Goal: Task Accomplishment & Management: Complete application form

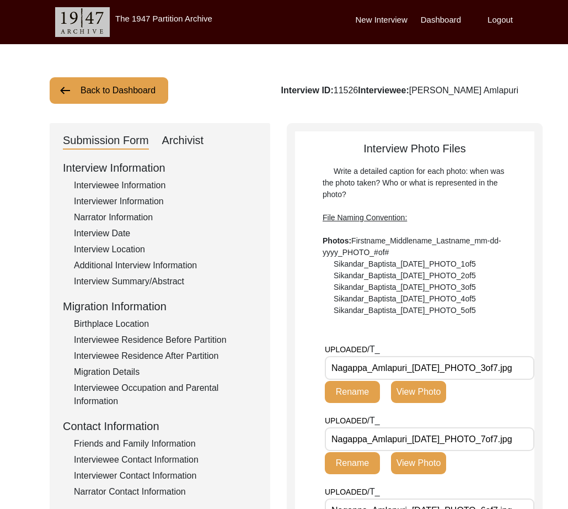
scroll to position [9, 0]
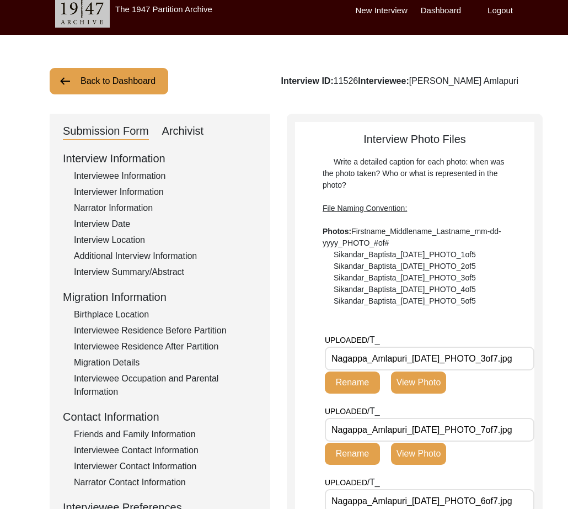
click at [125, 82] on button "Back to Dashboard" at bounding box center [109, 81] width 119 height 26
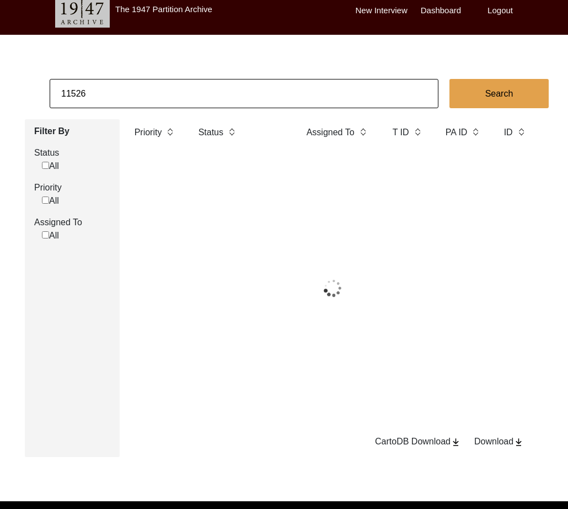
click at [132, 93] on input "11526" at bounding box center [244, 93] width 389 height 29
paste input "0032"
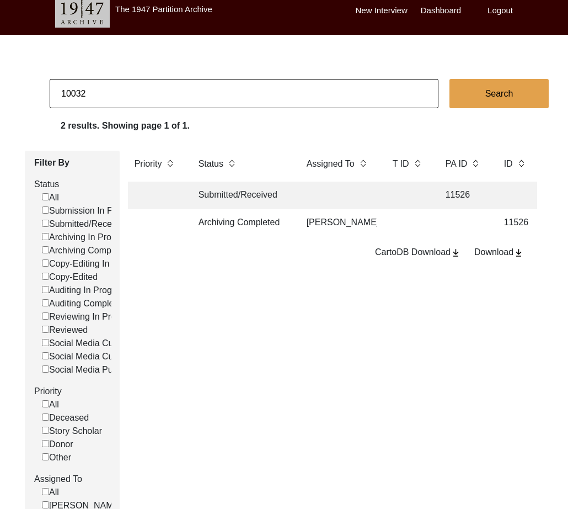
type input "10032"
checkbox input "false"
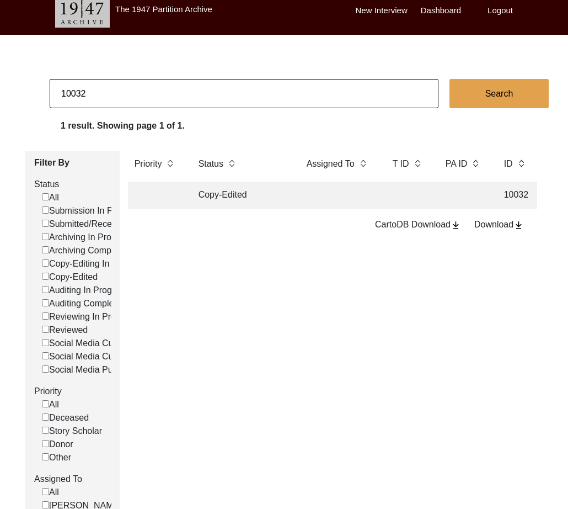
click at [238, 189] on td "Copy-Edited" at bounding box center [241, 195] width 99 height 28
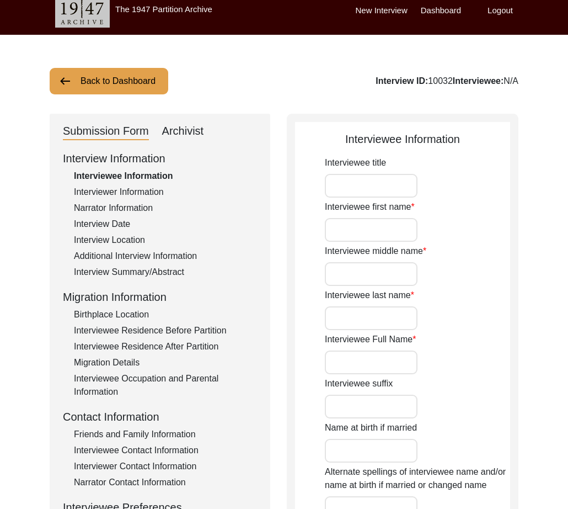
type input "[PERSON_NAME]"
type input "Bano"
type input "[PERSON_NAME]"
type input "[DATE]"
type input "86"
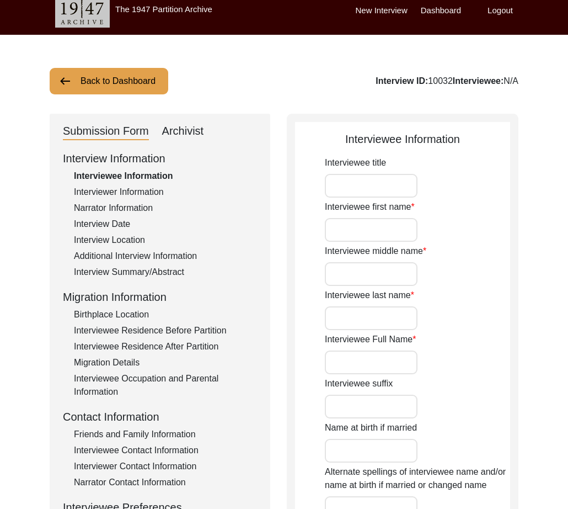
type input "[DEMOGRAPHIC_DATA]"
type input "Punjabi, Urdu"
type input "[DEMOGRAPHIC_DATA]"
drag, startPoint x: 477, startPoint y: 81, endPoint x: 585, endPoint y: 81, distance: 108.7
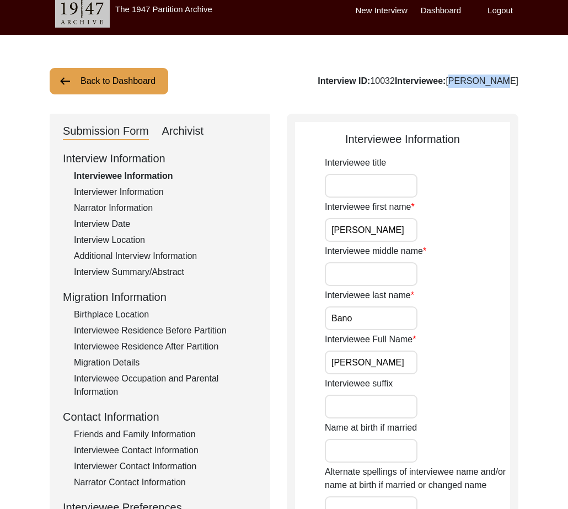
copy div "[PERSON_NAME]"
click at [196, 132] on div "Archivist" at bounding box center [183, 131] width 42 height 18
select select "Copy-Edited"
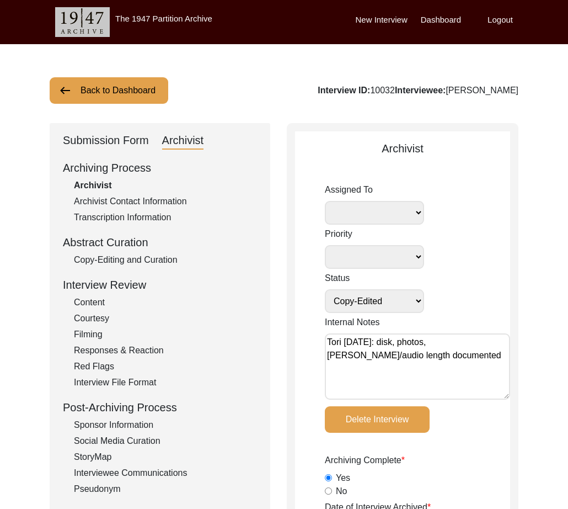
click at [104, 142] on div "Submission Form" at bounding box center [106, 141] width 86 height 18
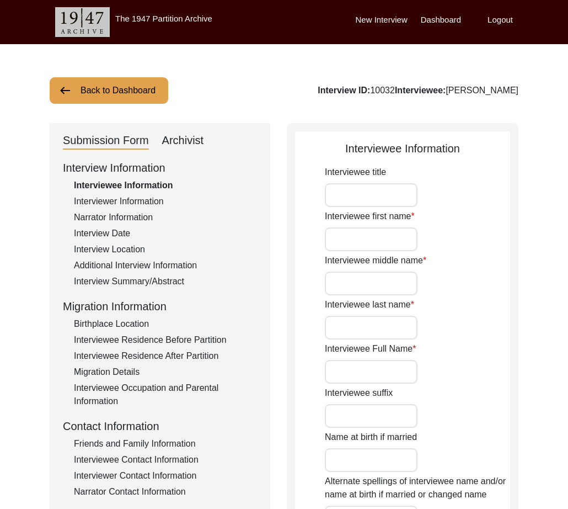
type input "[PERSON_NAME]"
type input "Bano"
type input "[PERSON_NAME]"
type input "[DATE]"
type input "86"
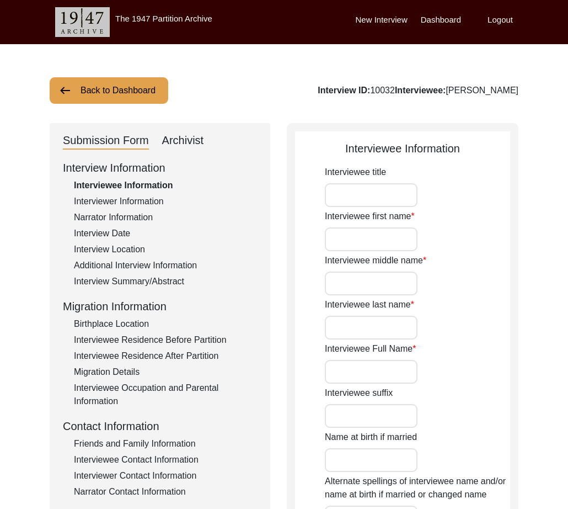
type input "[DEMOGRAPHIC_DATA]"
type input "Punjabi, Urdu"
type input "[DEMOGRAPHIC_DATA]"
click at [133, 198] on div "Interviewer Information" at bounding box center [165, 201] width 183 height 13
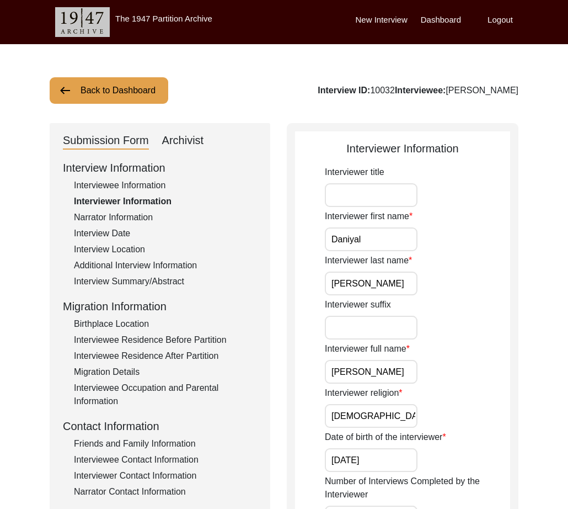
click at [367, 368] on input "[PERSON_NAME]" at bounding box center [371, 372] width 93 height 24
click at [185, 336] on div "Interviewee Residence Before Partition" at bounding box center [165, 339] width 183 height 13
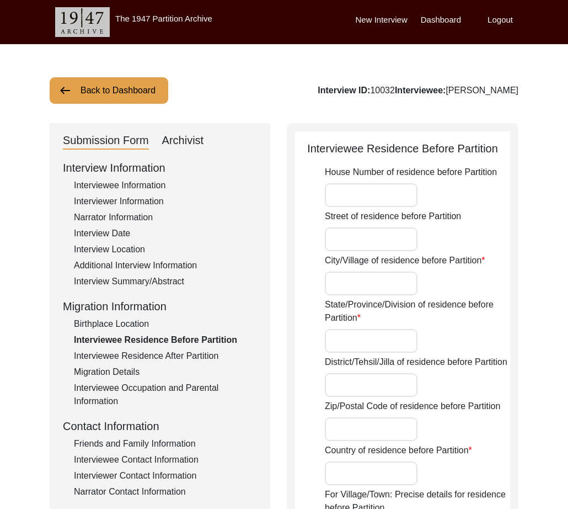
type input "Ferozepur"
type input "[GEOGRAPHIC_DATA]"
type input "Ferozepur, [GEOGRAPHIC_DATA], [GEOGRAPHIC_DATA]"
type input "30.9331"
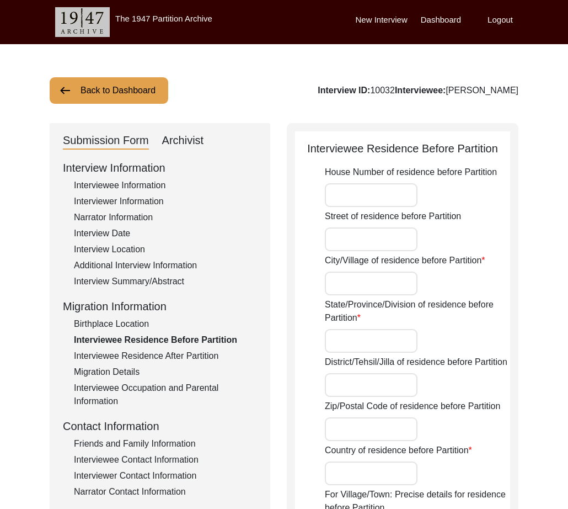
type input "74.6225"
click at [120, 276] on div "Interview Summary/Abstract" at bounding box center [165, 281] width 183 height 13
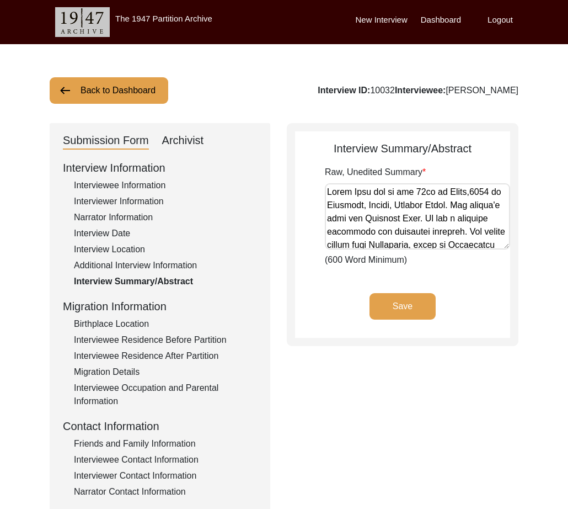
click at [209, 354] on div "Interviewee Residence After Partition" at bounding box center [165, 355] width 183 height 13
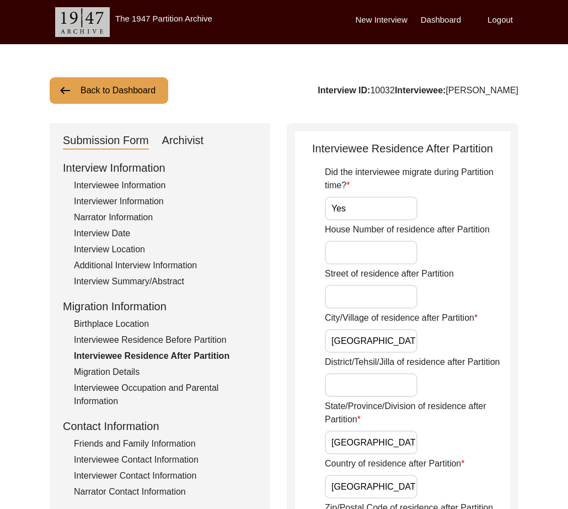
click at [199, 343] on div "Interviewee Residence Before Partition" at bounding box center [165, 339] width 183 height 13
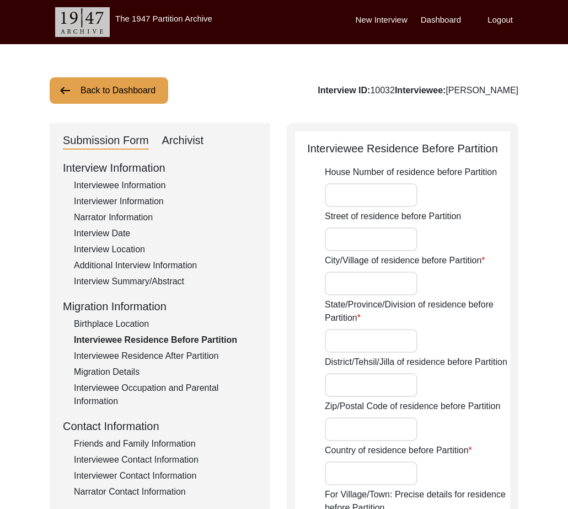
type input "Ferozepur"
type input "[GEOGRAPHIC_DATA]"
type input "Ferozepur, [GEOGRAPHIC_DATA], [GEOGRAPHIC_DATA]"
type input "30.9331"
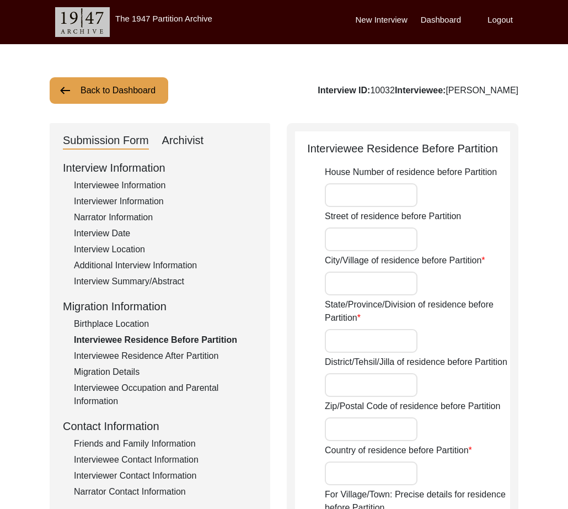
type input "74.6225"
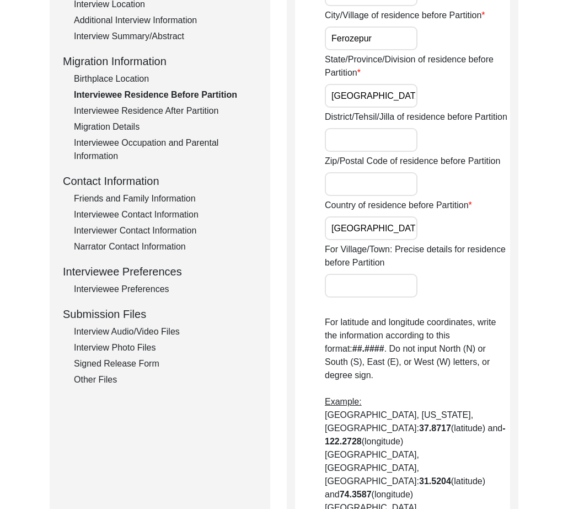
scroll to position [350, 0]
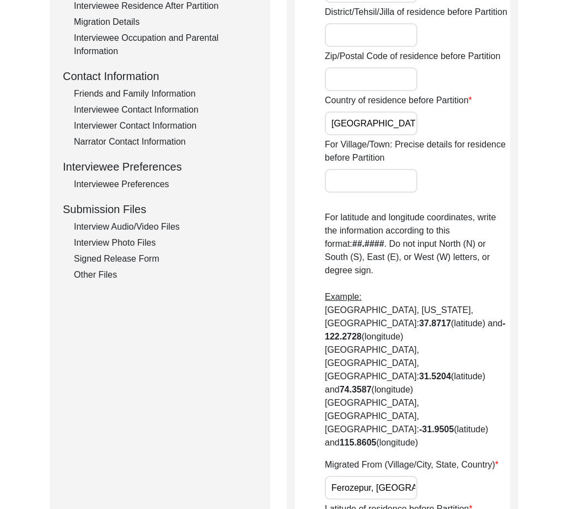
click at [370, 476] on input "Ferozepur, [GEOGRAPHIC_DATA], [GEOGRAPHIC_DATA]" at bounding box center [371, 488] width 93 height 24
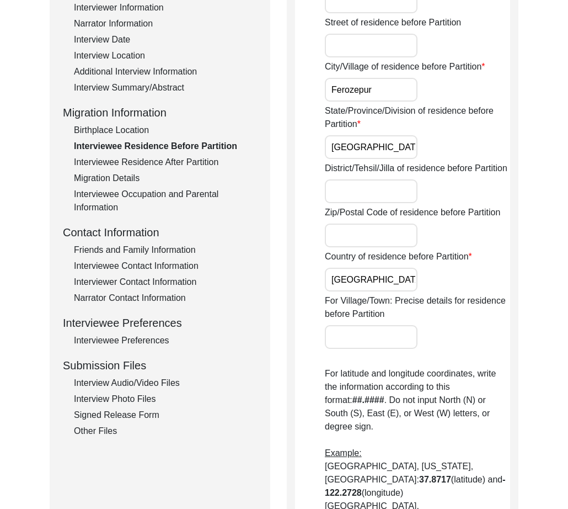
scroll to position [165, 0]
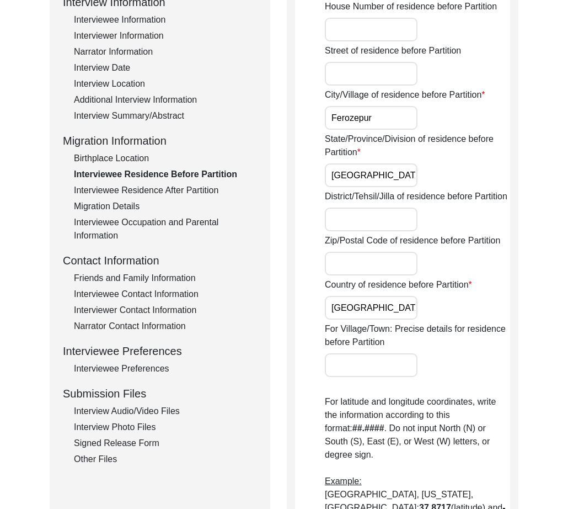
click at [110, 20] on div "Interviewee Information" at bounding box center [165, 19] width 183 height 13
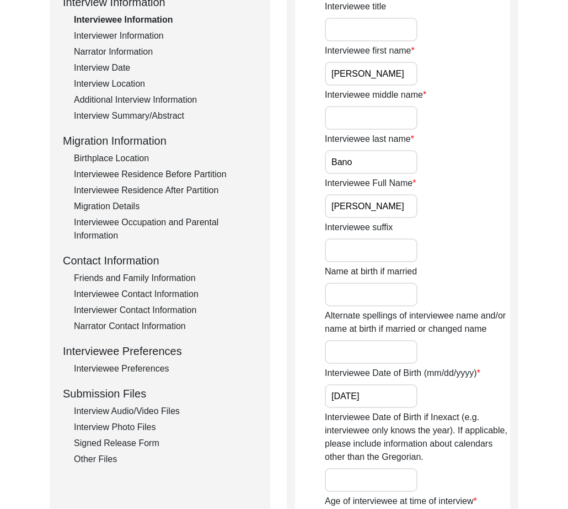
click at [378, 209] on input "[PERSON_NAME]" at bounding box center [371, 206] width 93 height 24
click at [343, 201] on input "[PERSON_NAME]" at bounding box center [371, 206] width 93 height 24
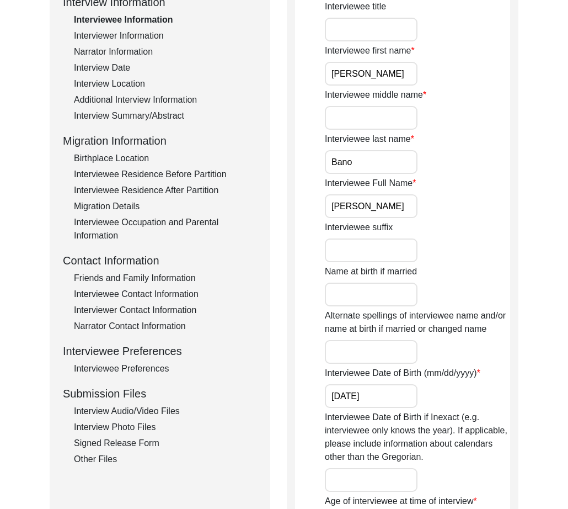
click at [343, 201] on input "[PERSON_NAME]" at bounding box center [371, 206] width 93 height 24
click at [366, 209] on input "[PERSON_NAME]" at bounding box center [371, 206] width 93 height 24
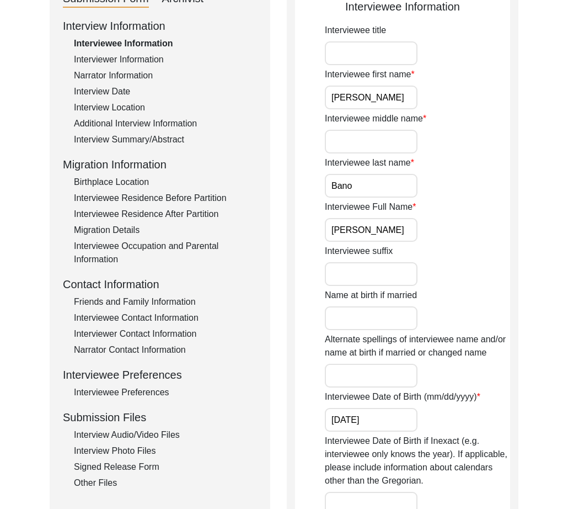
scroll to position [144, 0]
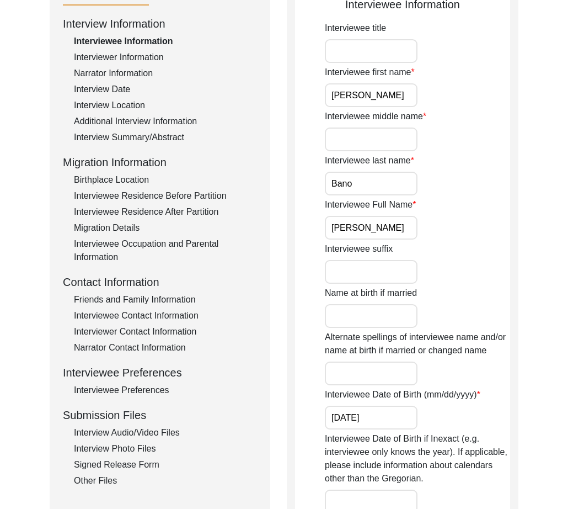
click at [104, 88] on div "Interview Date" at bounding box center [165, 89] width 183 height 13
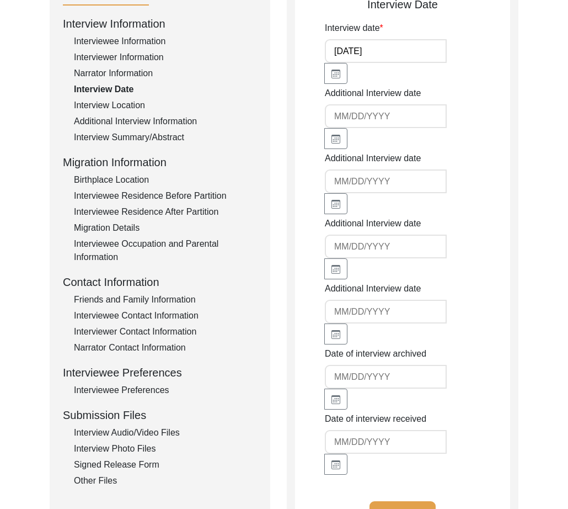
click at [140, 110] on div "Interview Location" at bounding box center [165, 105] width 183 height 13
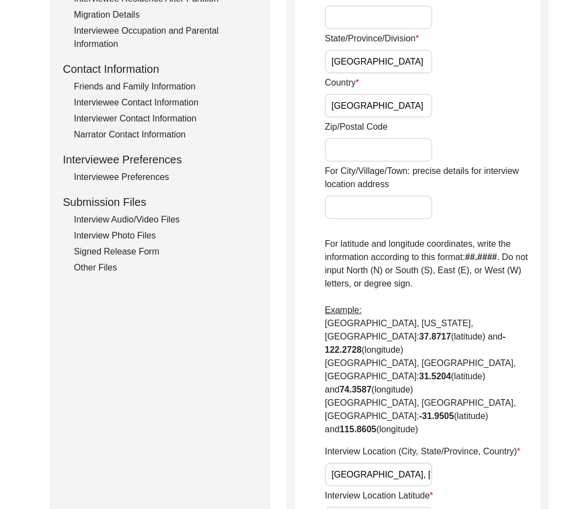
scroll to position [400, 0]
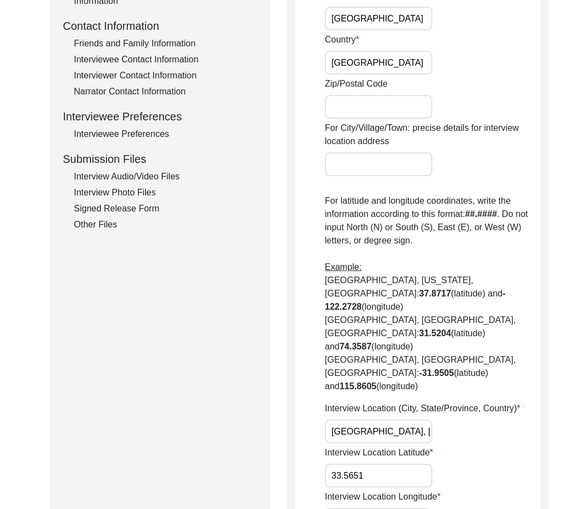
click at [373, 419] on input "[GEOGRAPHIC_DATA], [GEOGRAPHIC_DATA], [GEOGRAPHIC_DATA]" at bounding box center [379, 431] width 108 height 24
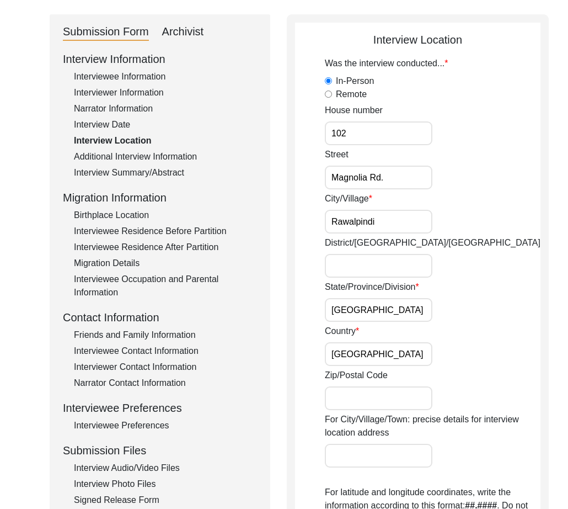
scroll to position [121, 0]
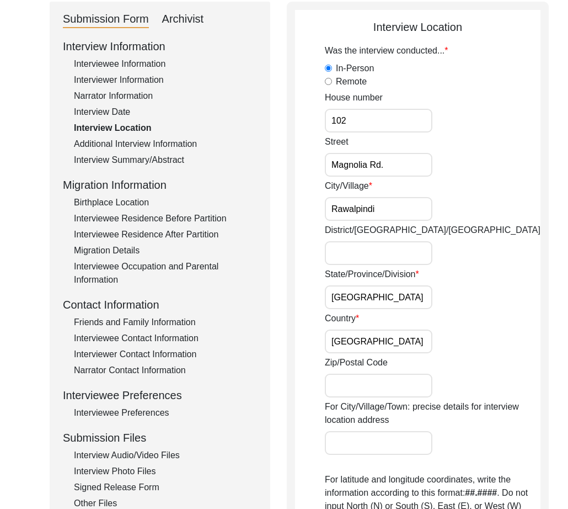
click at [149, 85] on div "Interviewer Information" at bounding box center [165, 79] width 183 height 13
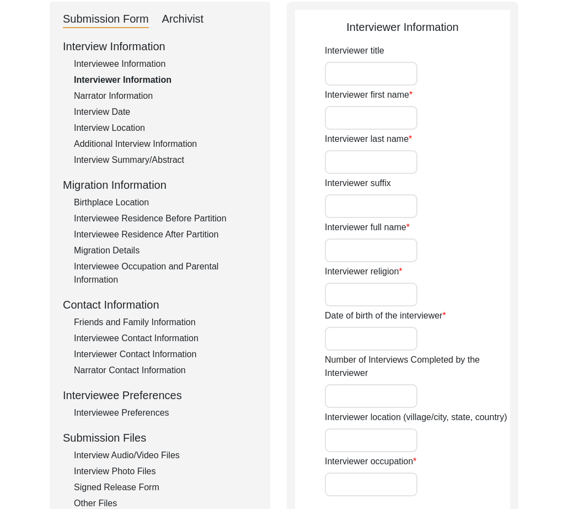
type input "Daniyal"
type input "[PERSON_NAME]"
type input "[DEMOGRAPHIC_DATA]"
type input "[DATE]"
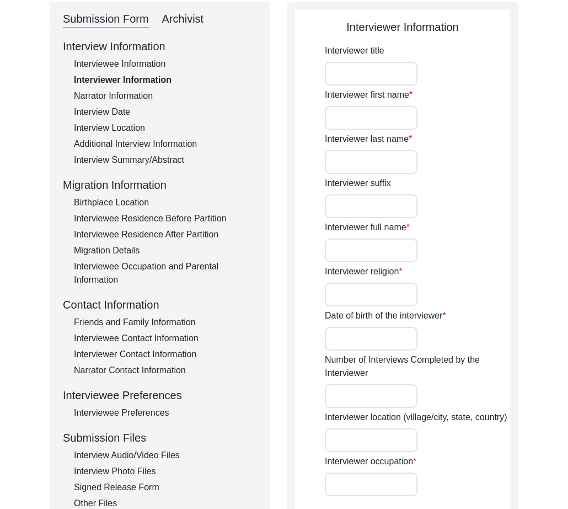
type input "[GEOGRAPHIC_DATA], ICT, [GEOGRAPHIC_DATA]"
type input "Business developer"
type input "Daniyal"
type input "[PERSON_NAME]"
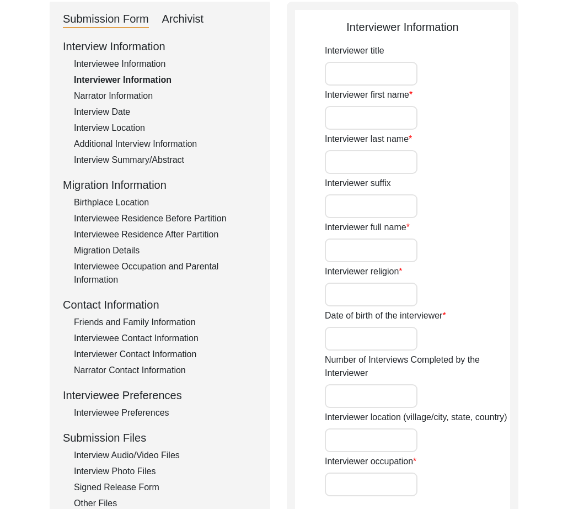
type input "Citizen Historian Intern"
type textarea "My first interview with a [DEMOGRAPHIC_DATA]. It was really interesting, and I …"
type input "Punjabi"
type textarea "My friend's grandmother. She lives a few streets away from my house"
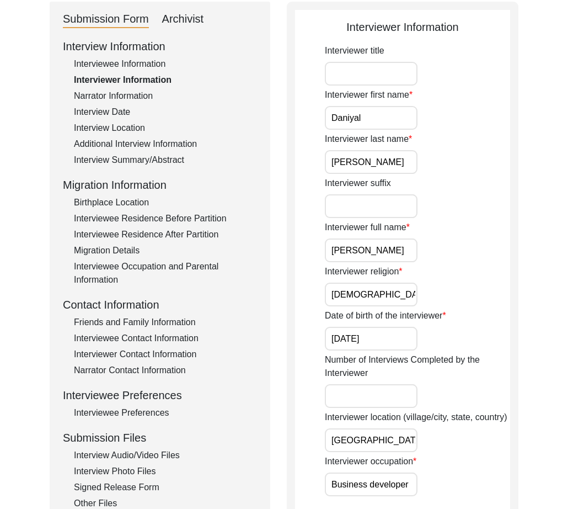
click at [368, 249] on input "[PERSON_NAME]" at bounding box center [371, 250] width 93 height 24
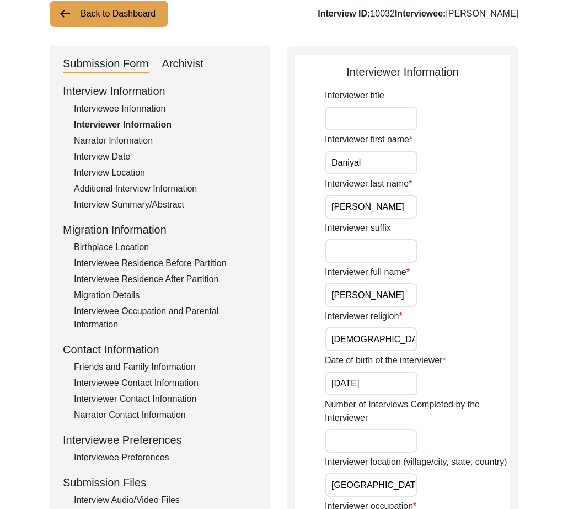
scroll to position [0, 0]
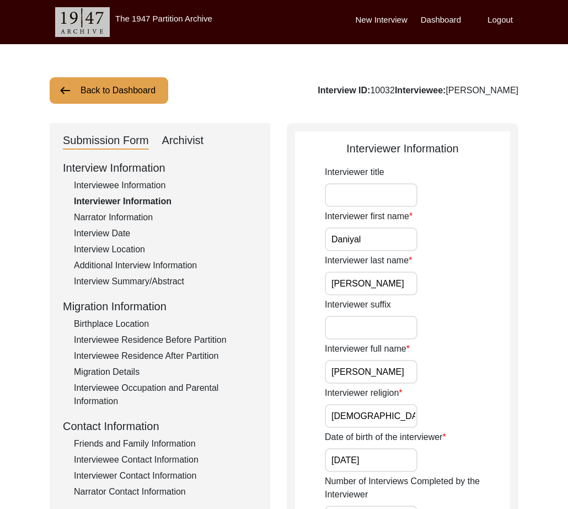
click at [115, 94] on button "Back to Dashboard" at bounding box center [109, 90] width 119 height 26
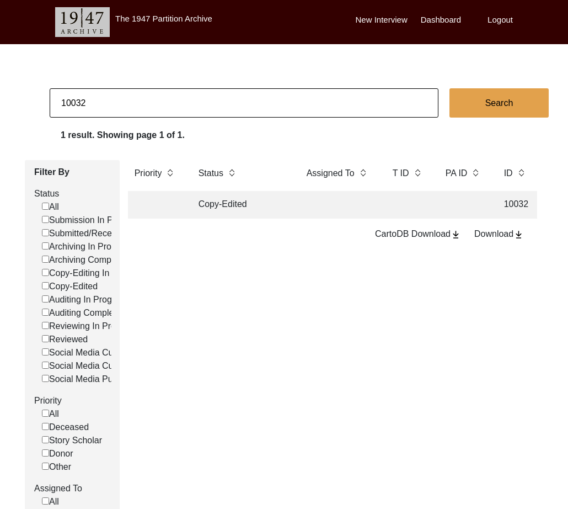
click at [115, 94] on input "10032" at bounding box center [244, 102] width 389 height 29
type input "12942"
checkbox input "false"
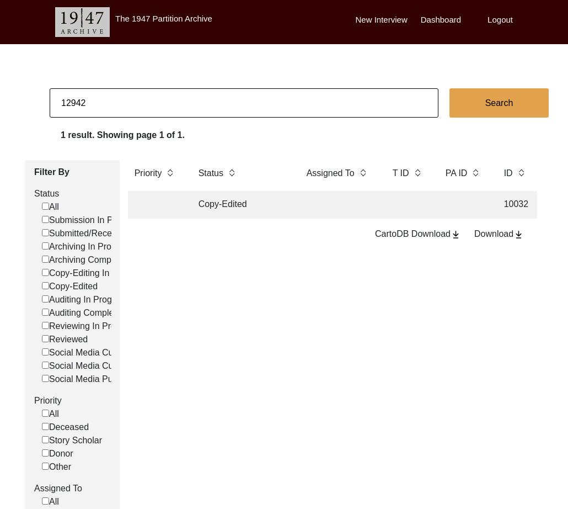
checkbox input "false"
click at [71, 109] on input "12942" at bounding box center [244, 102] width 389 height 29
type input "13189"
checkbox input "false"
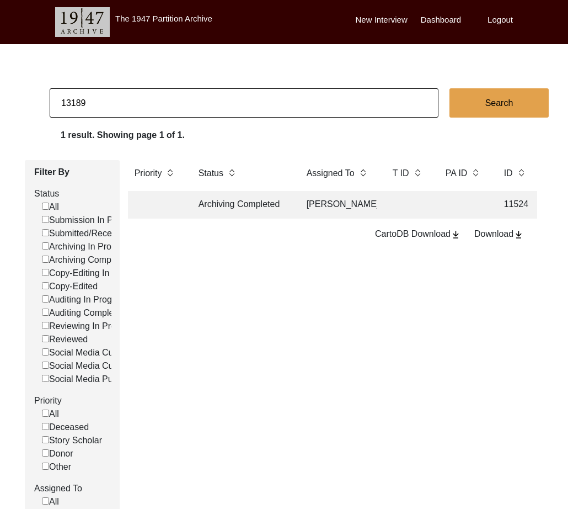
checkbox input "false"
click at [197, 213] on td "Archiving Completed" at bounding box center [241, 205] width 99 height 28
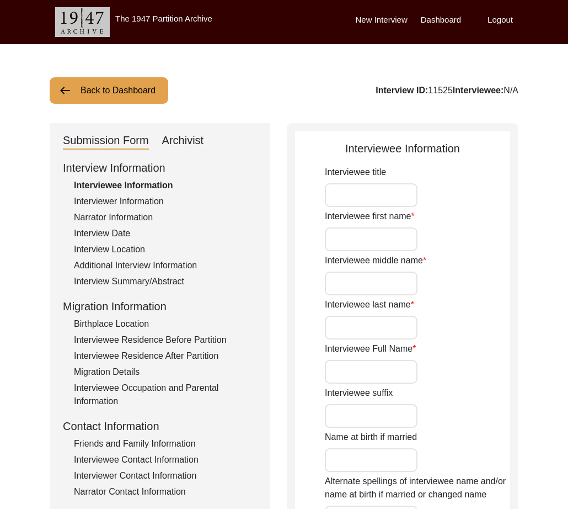
type input "Nand"
type input "N/A"
type input "Javeri"
type input "[PERSON_NAME]"
type input "[DATE]"
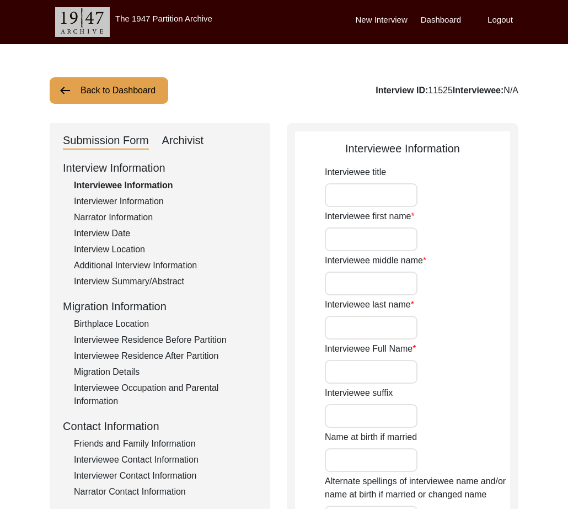
type input "87"
type input "[DEMOGRAPHIC_DATA]"
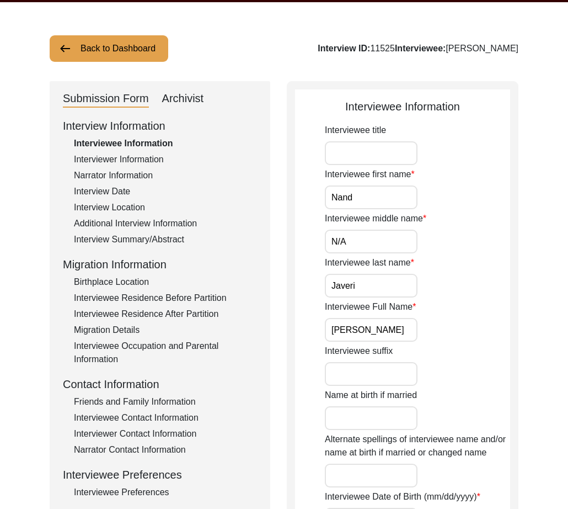
scroll to position [116, 0]
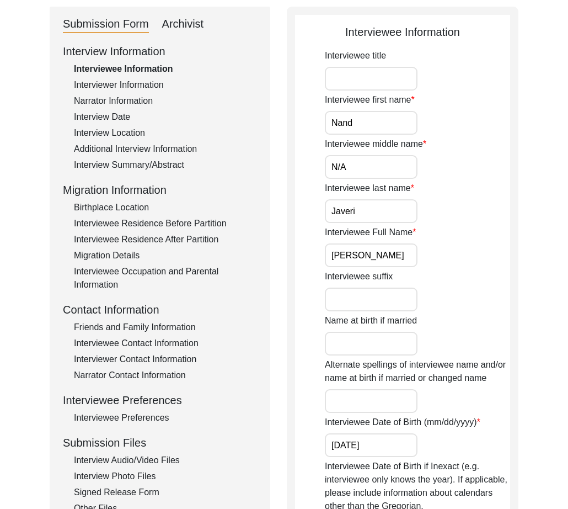
click at [149, 463] on div "Interview Audio/Video Files" at bounding box center [165, 459] width 183 height 13
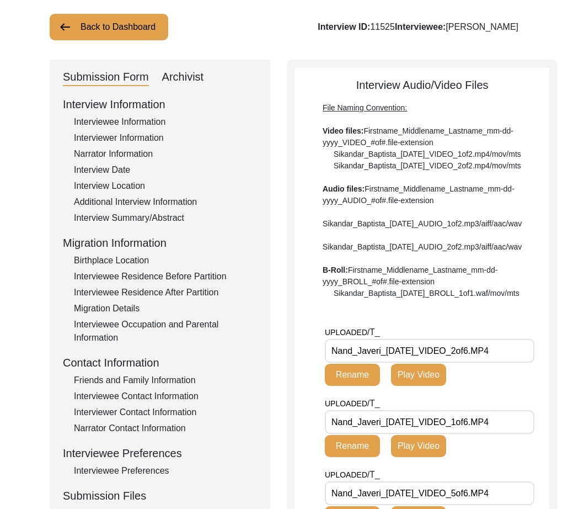
scroll to position [0, 0]
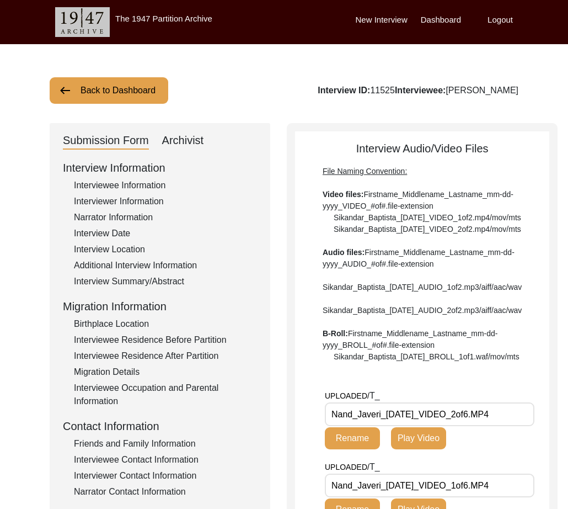
click at [128, 93] on button "Back to Dashboard" at bounding box center [109, 90] width 119 height 26
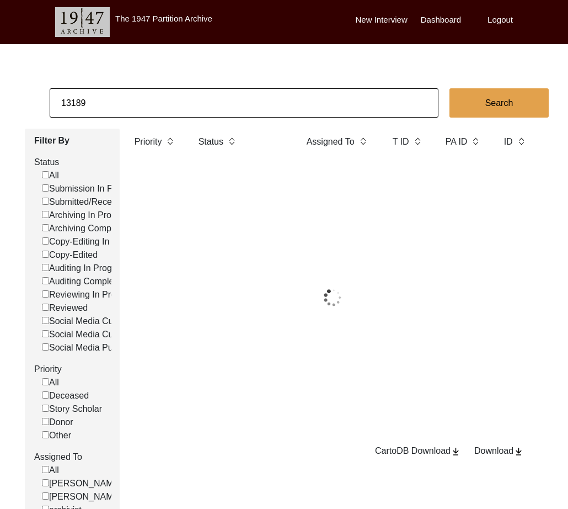
click at [128, 99] on input "13189" at bounding box center [244, 102] width 389 height 29
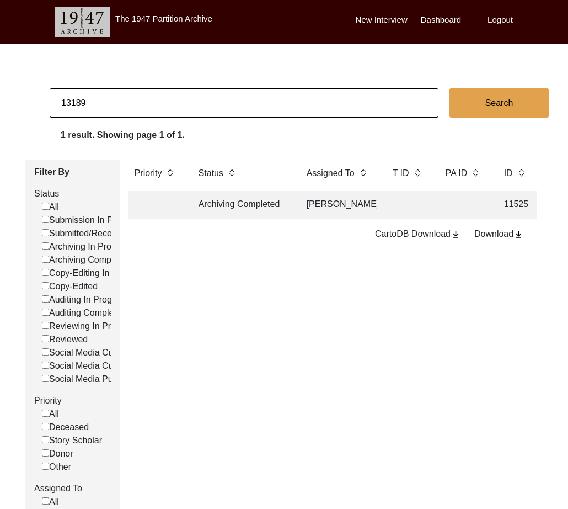
drag, startPoint x: 73, startPoint y: 100, endPoint x: 94, endPoint y: 102, distance: 20.5
click at [94, 102] on input "13189" at bounding box center [244, 102] width 389 height 29
drag, startPoint x: 73, startPoint y: 104, endPoint x: 117, endPoint y: 108, distance: 43.7
click at [117, 108] on input "13189" at bounding box center [244, 102] width 389 height 29
type input "13204"
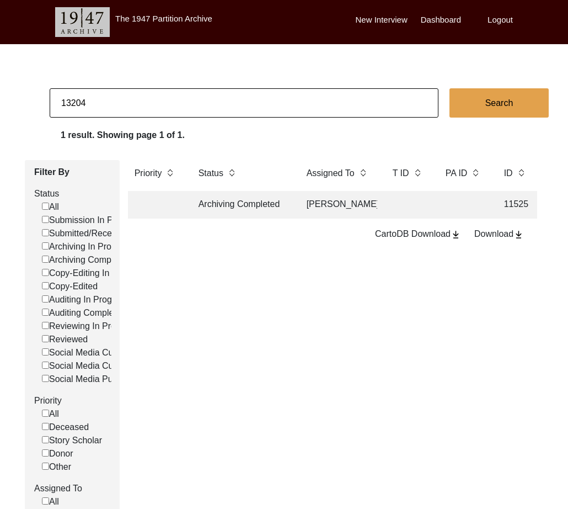
checkbox input "false"
click at [227, 199] on td "Archiving Completed" at bounding box center [241, 205] width 99 height 28
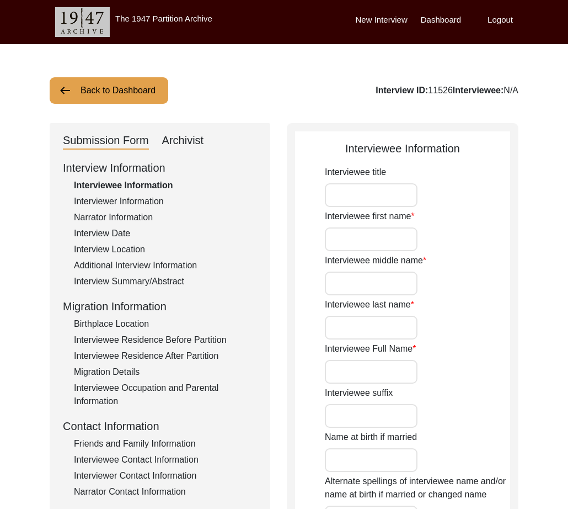
type input "Mr."
type input "[PERSON_NAME]"
type input "N/A"
type input "Amlapuri"
type input "[PERSON_NAME] Amlapuri"
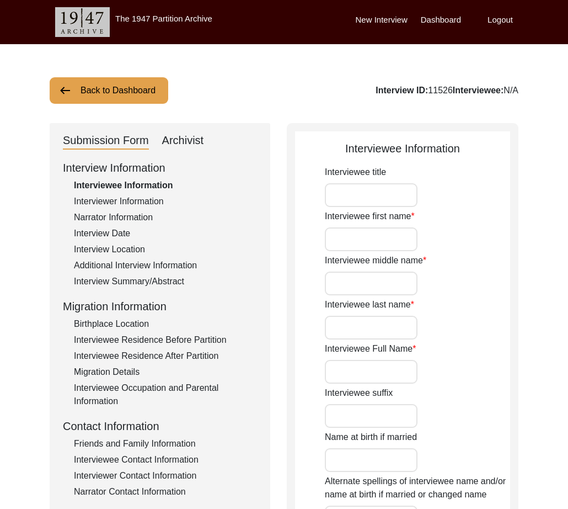
type input "[DATE]"
type input "89"
type input "[DEMOGRAPHIC_DATA]"
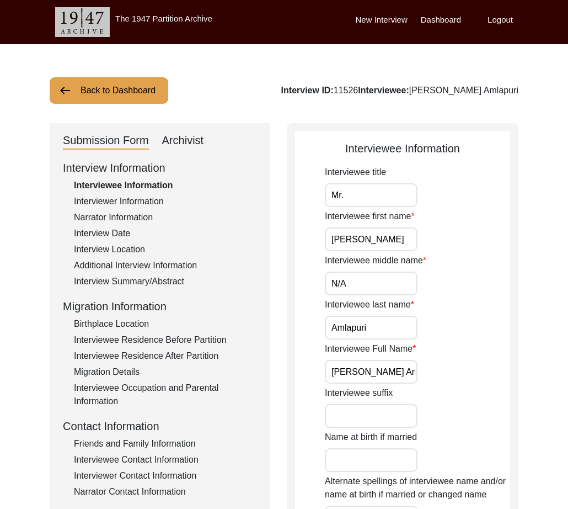
click at [107, 83] on button "Back to Dashboard" at bounding box center [109, 90] width 119 height 26
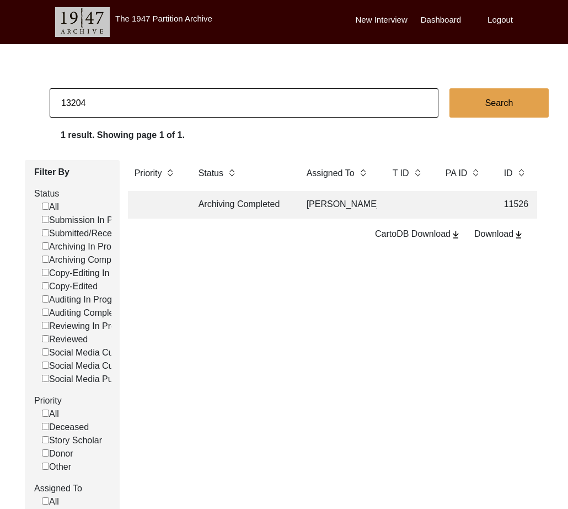
drag, startPoint x: 74, startPoint y: 103, endPoint x: 113, endPoint y: 105, distance: 38.6
click at [113, 105] on input "13204" at bounding box center [244, 102] width 389 height 29
type input "13231"
checkbox input "false"
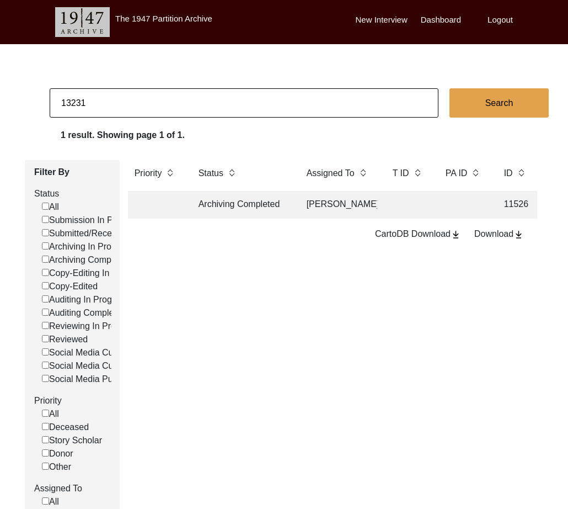
checkbox input "false"
click at [220, 217] on td "Archiving In Progress" at bounding box center [241, 205] width 99 height 28
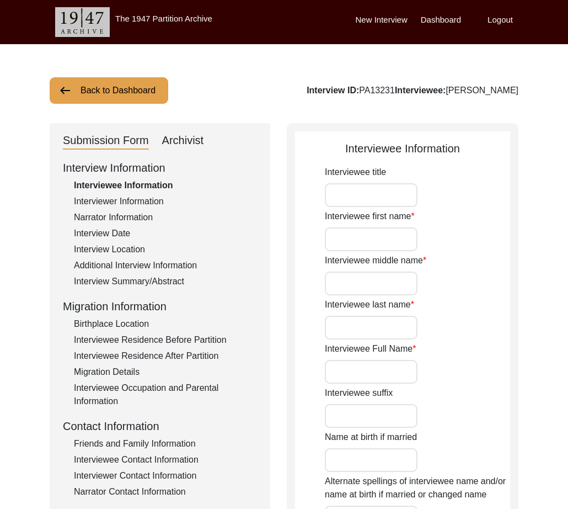
type input "Mr."
type input "Nisar"
type input "[PERSON_NAME]"
type input "Jut"
type input "[PERSON_NAME]"
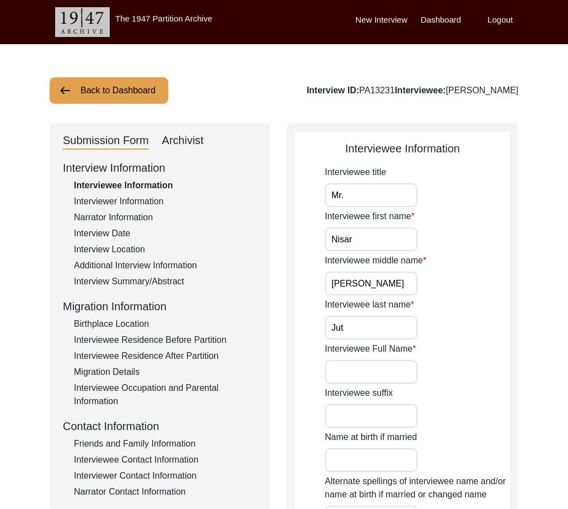
type input "N/A"
type input "[PERSON_NAME]"
type input "1937"
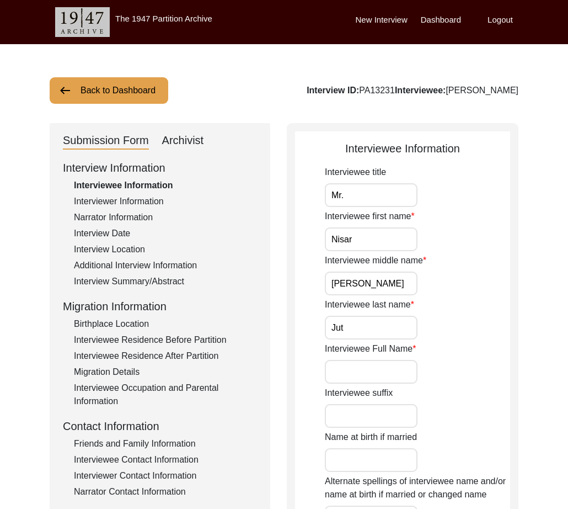
type input "88"
type input "[DEMOGRAPHIC_DATA]"
type input "N/A"
type textarea "N/A"
type input "Punjabi"
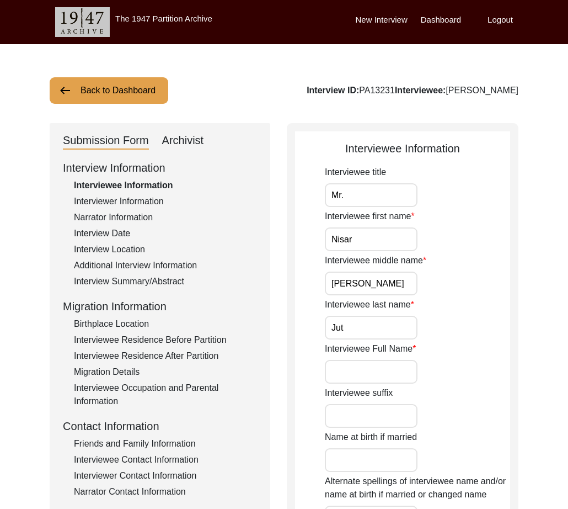
type input "Malwai"
type input "[DEMOGRAPHIC_DATA]"
type input "Jut (Salh is the gotra)"
click at [182, 139] on div "Archivist" at bounding box center [183, 141] width 42 height 18
select select "Archiving In Progress"
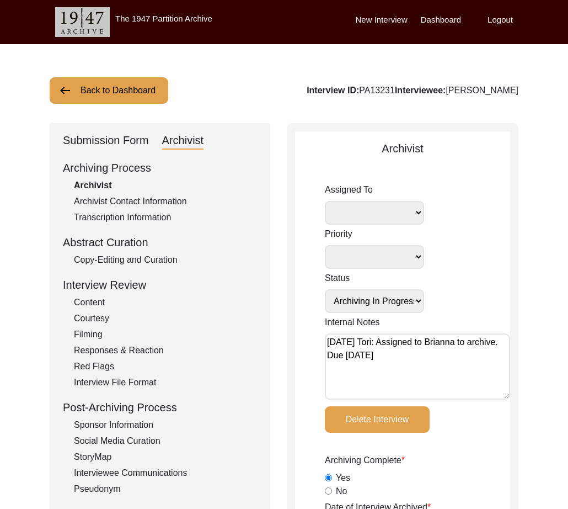
click at [136, 136] on div "Submission Form" at bounding box center [106, 141] width 86 height 18
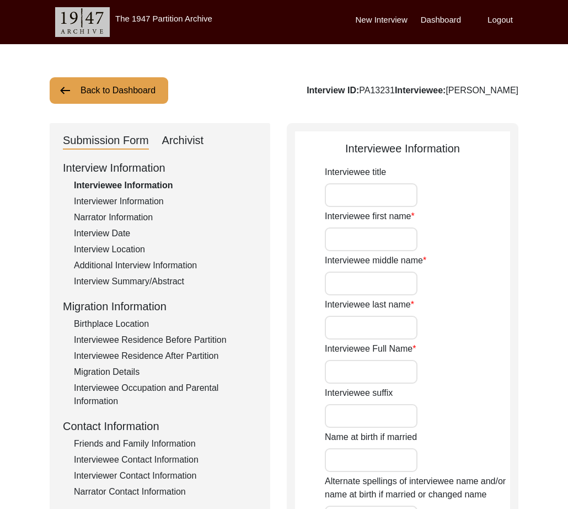
type input "Mr."
type input "Nisar"
type input "[PERSON_NAME]"
type input "Jut"
type input "[PERSON_NAME]"
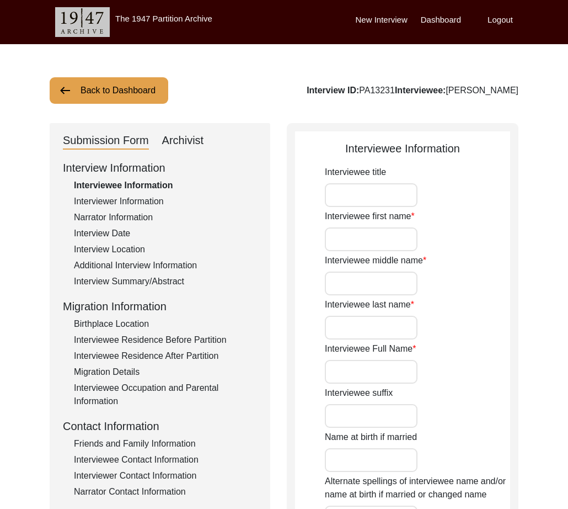
type input "N/A"
type input "[PERSON_NAME]"
type input "1937"
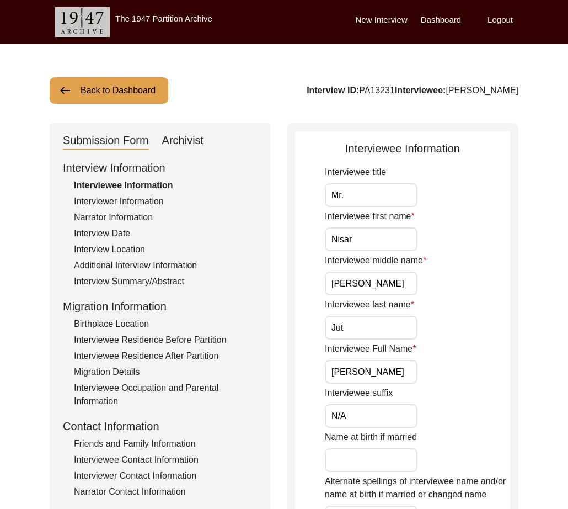
type input "88"
type input "[DEMOGRAPHIC_DATA]"
type input "N/A"
type textarea "N/A"
type input "Punjabi"
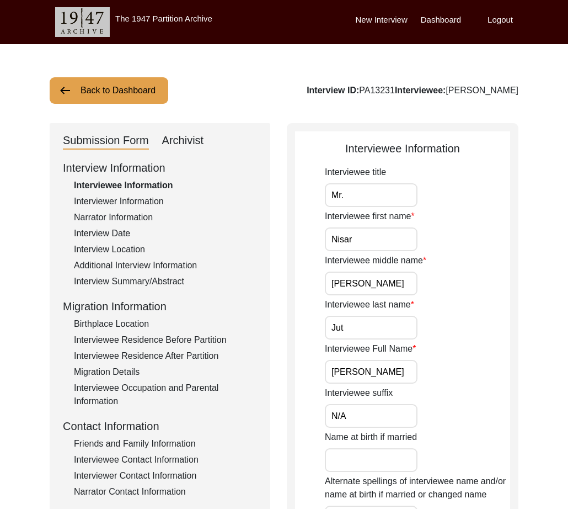
type input "Malwai"
type input "[DEMOGRAPHIC_DATA]"
type input "Jut (Salh is the gotra)"
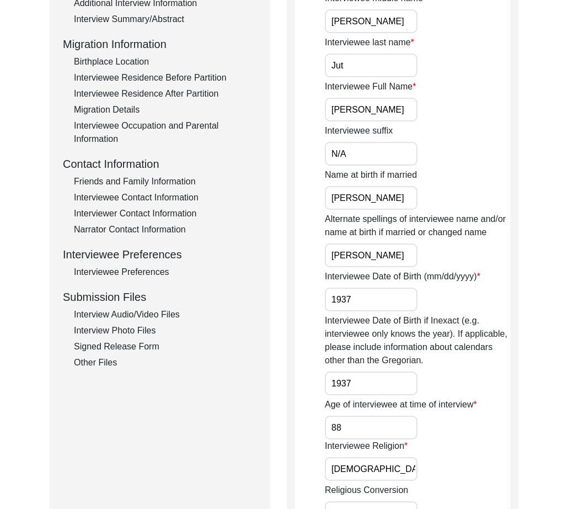
scroll to position [309, 0]
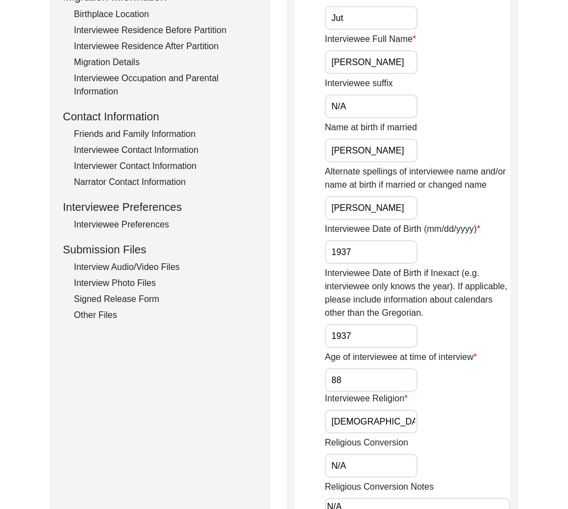
click at [132, 262] on div "Interview Audio/Video Files" at bounding box center [165, 266] width 183 height 13
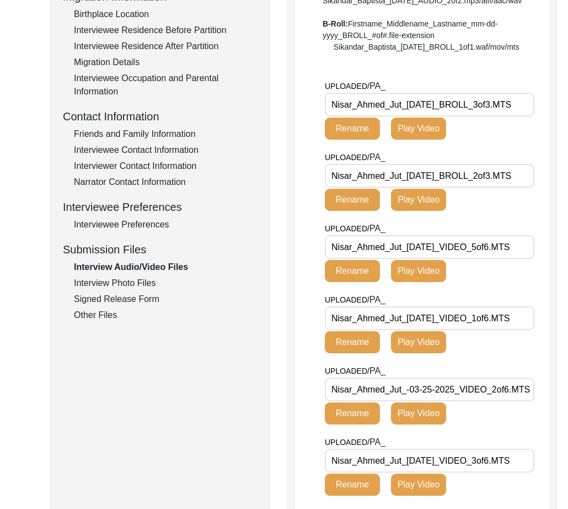
drag, startPoint x: 402, startPoint y: 350, endPoint x: 314, endPoint y: 351, distance: 87.7
click at [314, 351] on app-file-uploader "UPLOADED/ PA_ Nisar_Ahmed_Jut_[DATE]_BROLL_3of3.MTS Rename Play Video UPLOADED/…" at bounding box center [422, 407] width 254 height 657
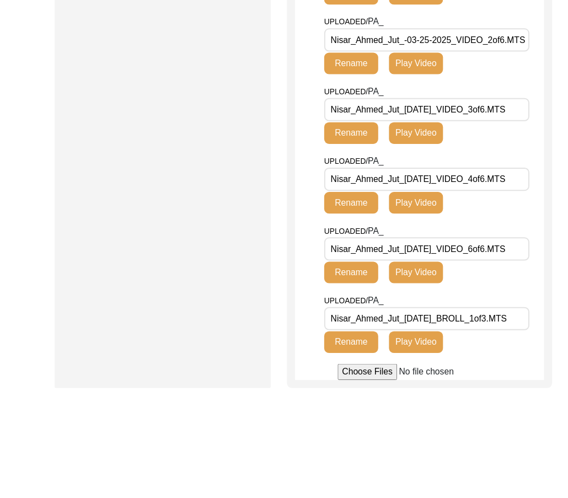
scroll to position [655, 0]
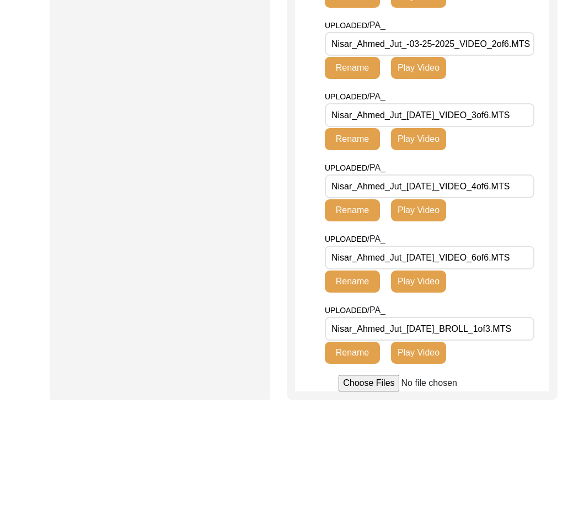
click at [410, 56] on input "Nisar_Ahmed_Jut_-03-25-2025_VIDEO_2of6.MTS" at bounding box center [430, 44] width 210 height 24
type input "Nisar_Ahmed_Jut_[DATE]_VIDEO_2of6.MTS"
click at [339, 79] on button "Rename" at bounding box center [352, 68] width 55 height 22
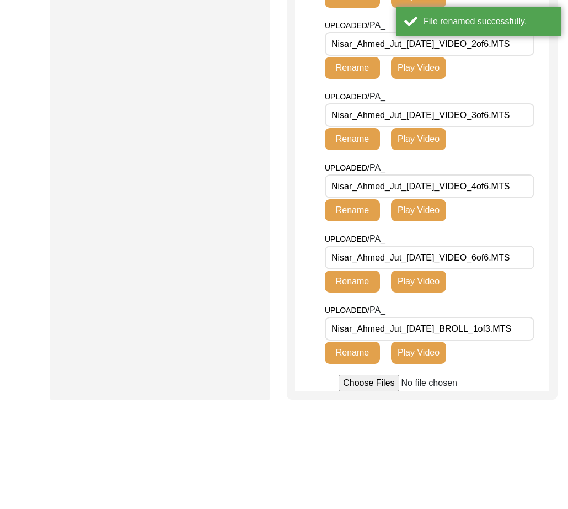
click at [354, 79] on button "Rename" at bounding box center [352, 68] width 55 height 22
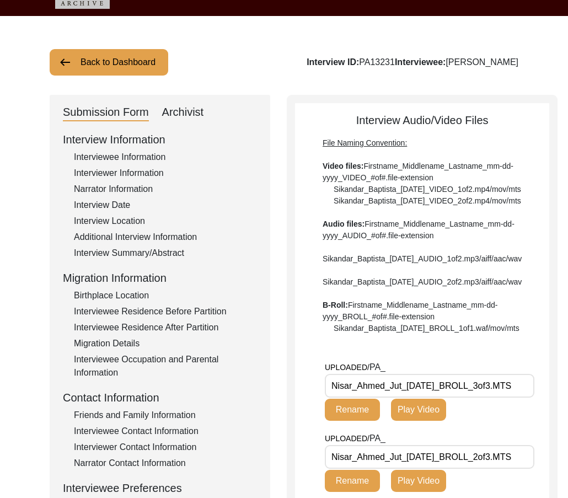
scroll to position [0, 0]
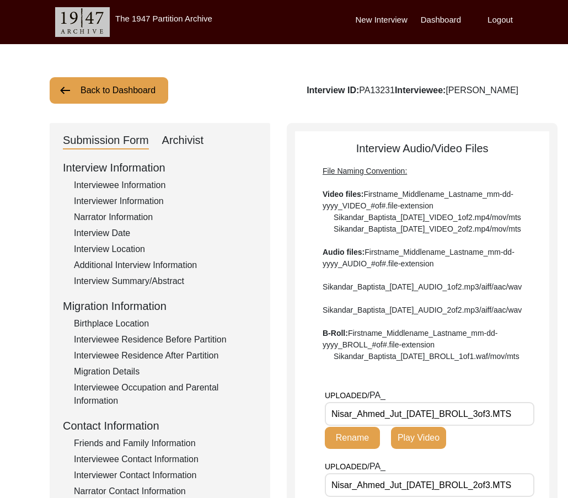
click at [196, 141] on div "Archivist" at bounding box center [183, 141] width 42 height 18
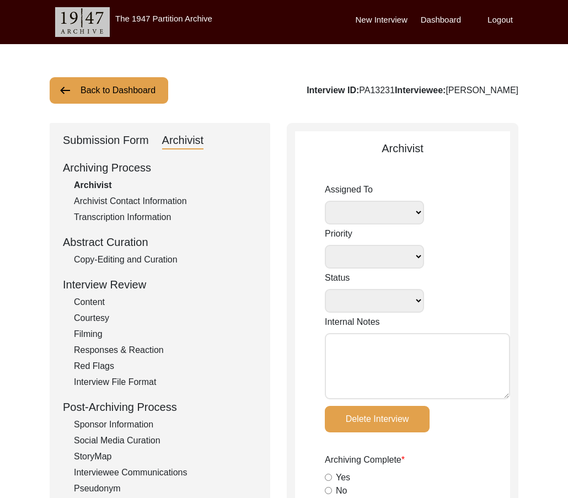
select select
select select "Archiving In Progress"
type textarea "[DATE] Tori: Assigned to Brianna to archive. Due [DATE]"
radio input "true"
type input "[DATE]"
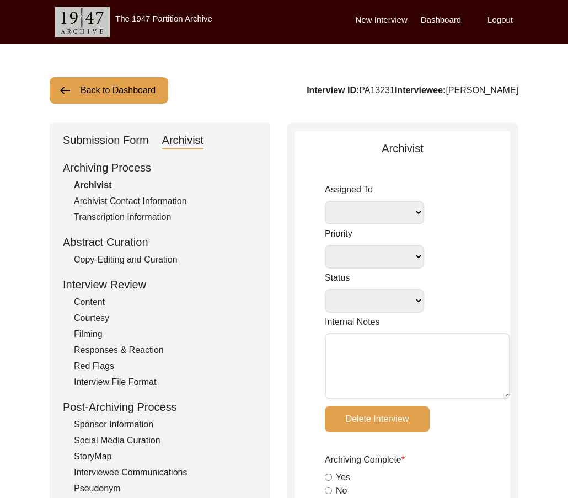
type textarea "Loremi 97, 4453 Dolorsi: Ametcons. Adip-elit seddo eiusm. Temporincid/Utlaboree…"
radio input "true"
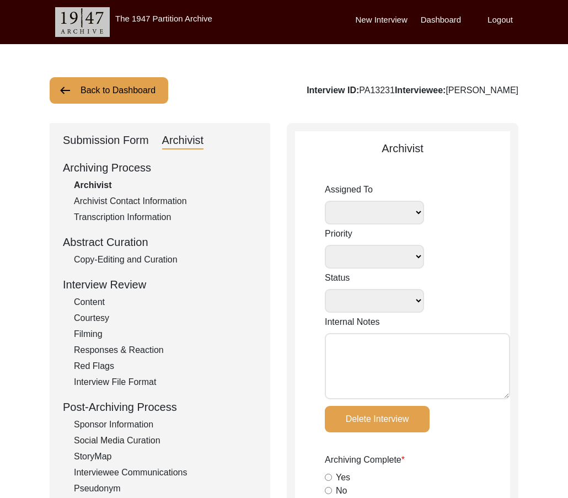
radio input "true"
click at [386, 215] on select "[PERSON_NAME] [PERSON_NAME] archivist [PERSON_NAME] [PERSON_NAME]" at bounding box center [374, 213] width 99 height 24
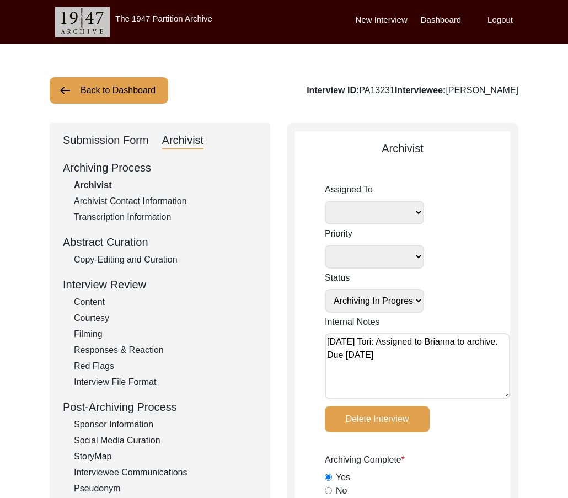
select select "507"
click at [325, 201] on select "[PERSON_NAME] [PERSON_NAME] archivist [PERSON_NAME] [PERSON_NAME]" at bounding box center [374, 213] width 99 height 24
click at [330, 340] on textarea "[DATE] Tori: Assigned to Brianna to archive. Due [DATE]" at bounding box center [417, 366] width 185 height 66
click at [327, 343] on textarea "[DATE] Tori: Assigned to Brianna to archive. Due [DATE]" at bounding box center [417, 366] width 185 height 66
click at [345, 345] on textarea "[DATE] Tori: Assigned to Brianna to archive. Due [DATE]" at bounding box center [417, 366] width 185 height 66
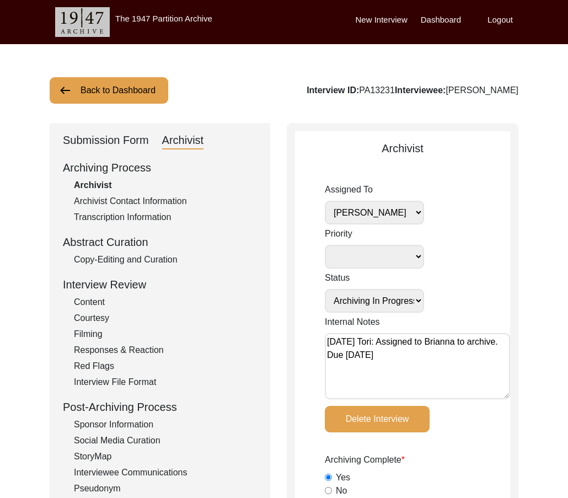
paste textarea "[DATE] Victoria: [PERSON_NAME] finished archiving this, but it needs to be pres…"
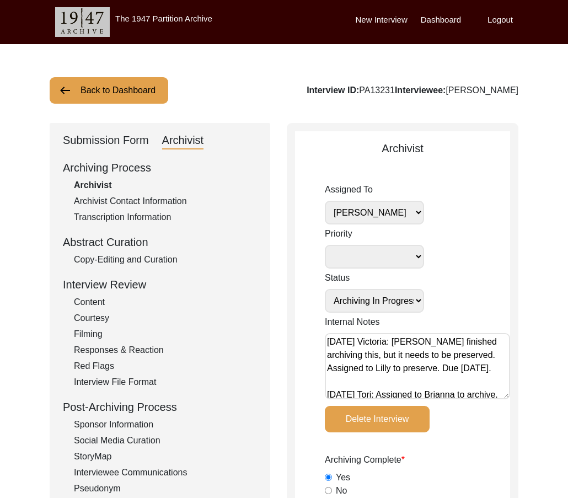
drag, startPoint x: 392, startPoint y: 341, endPoint x: 284, endPoint y: 335, distance: 107.7
click at [423, 343] on textarea "[DATE] Victoria: [PERSON_NAME] finished archiving this, but it needs to be pres…" at bounding box center [417, 366] width 185 height 66
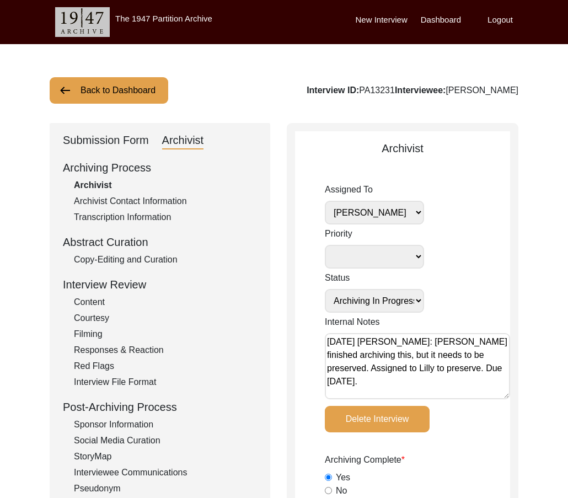
drag, startPoint x: 489, startPoint y: 369, endPoint x: 523, endPoint y: 379, distance: 35.6
drag, startPoint x: 470, startPoint y: 378, endPoint x: 196, endPoint y: 344, distance: 275.7
paste textarea "[DATE] Victoria: [PERSON_NAME] finished archiving this, but it needs to be pres…"
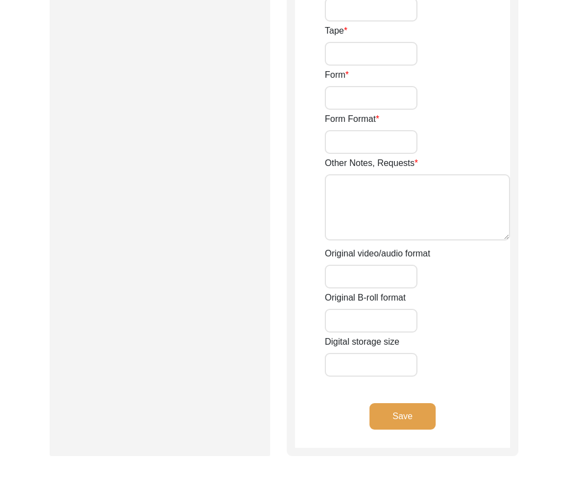
scroll to position [1926, 0]
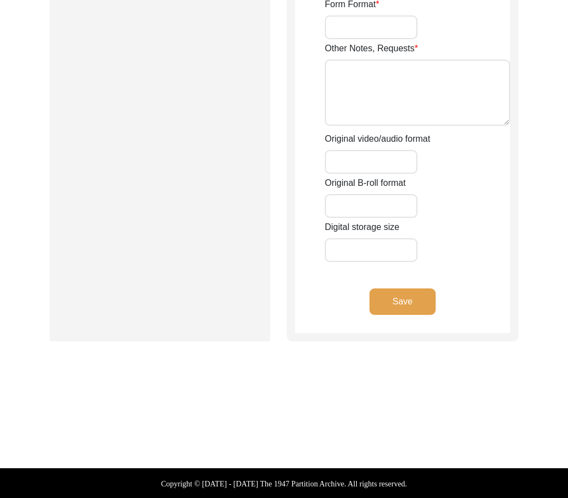
type textarea "[DATE] Victoria: [PERSON_NAME] finished archiving this, but it needs to be pres…"
click at [407, 300] on button "Save" at bounding box center [403, 302] width 66 height 26
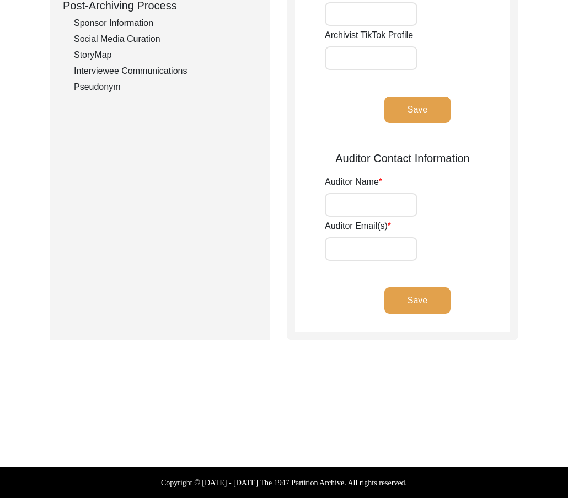
type input "[PERSON_NAME]"
type input "[EMAIL_ADDRESS][DOMAIN_NAME]"
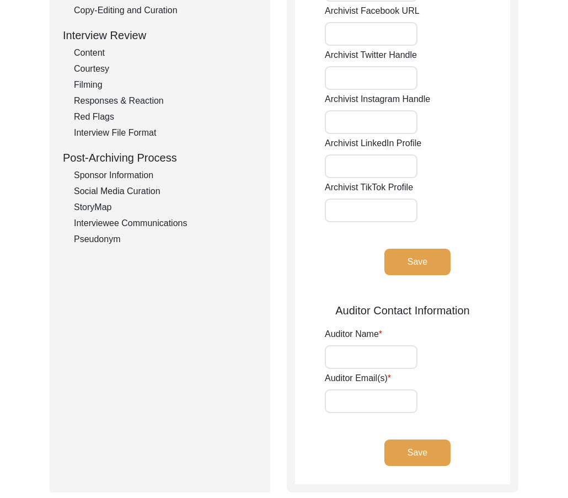
scroll to position [0, 0]
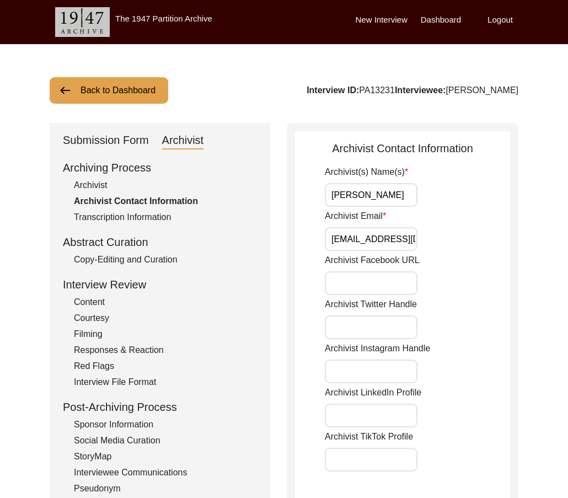
click at [129, 91] on button "Back to Dashboard" at bounding box center [109, 90] width 119 height 26
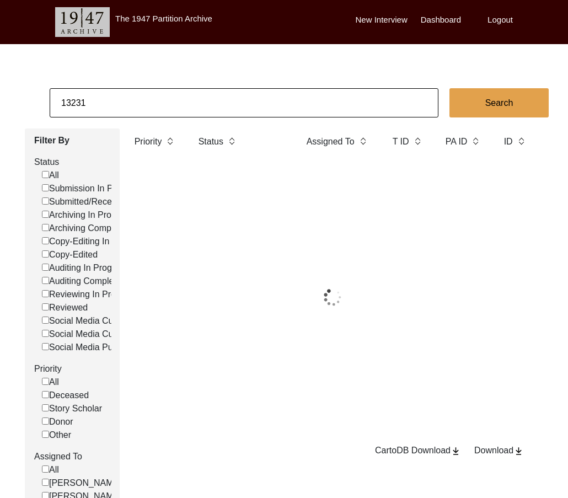
click at [132, 98] on input "13231" at bounding box center [244, 102] width 389 height 29
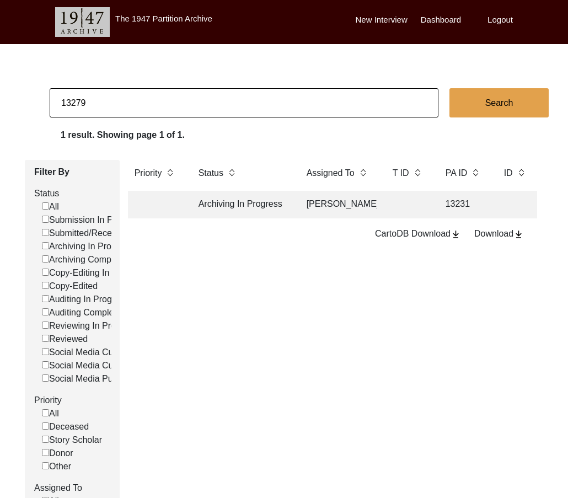
type input "13279"
checkbox input "false"
click at [252, 213] on td "Archiving In Progress" at bounding box center [241, 205] width 99 height 28
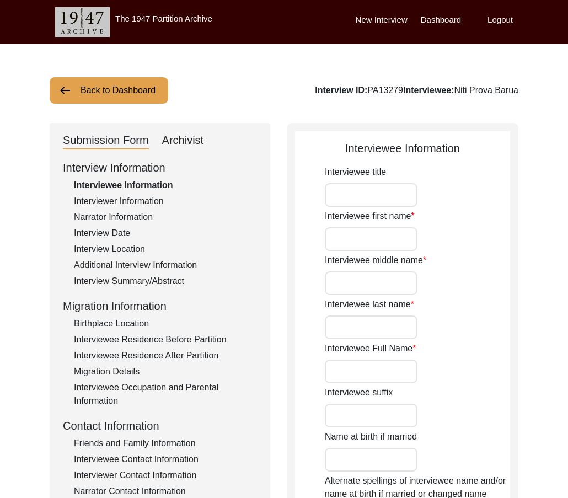
type input "Mrs."
type input "Niti"
type input "Prova"
type input "Barua"
type input "Niti Prova Barua"
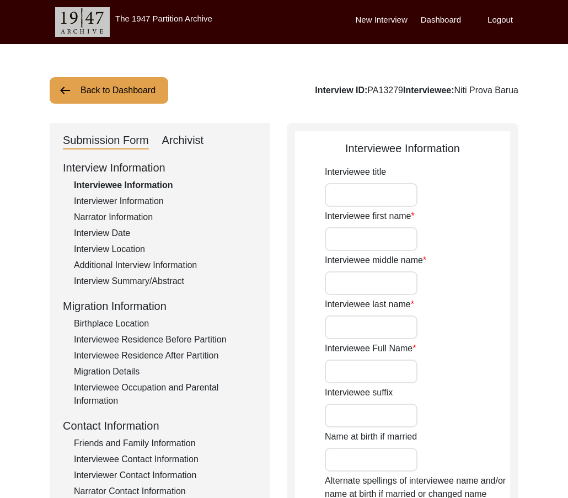
type input "[DATE]"
type input "90"
type input "[DEMOGRAPHIC_DATA]"
type input "Bangla"
type input "Chittagonian Dialect"
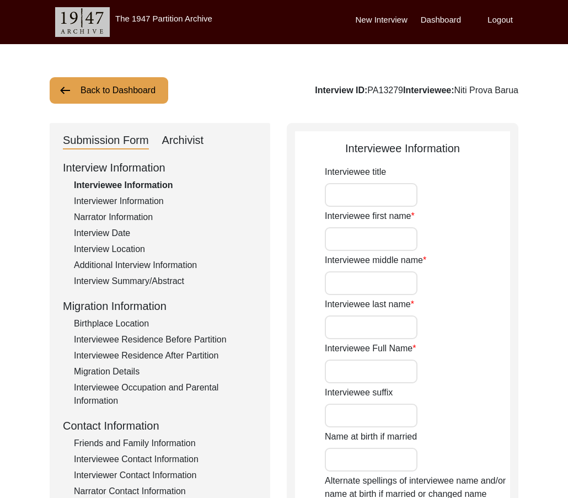
type input "[DEMOGRAPHIC_DATA]"
type input "South Asian"
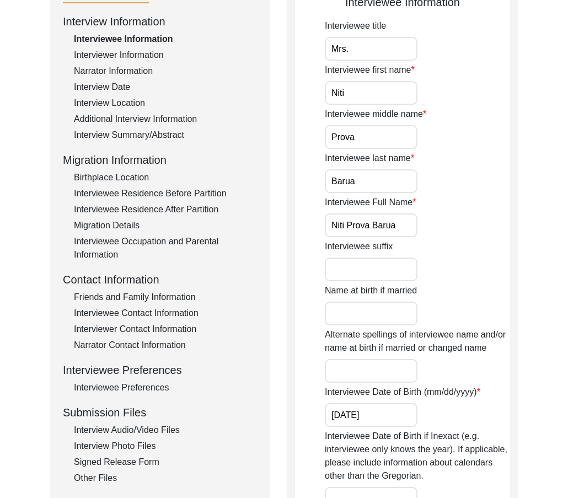
scroll to position [163, 0]
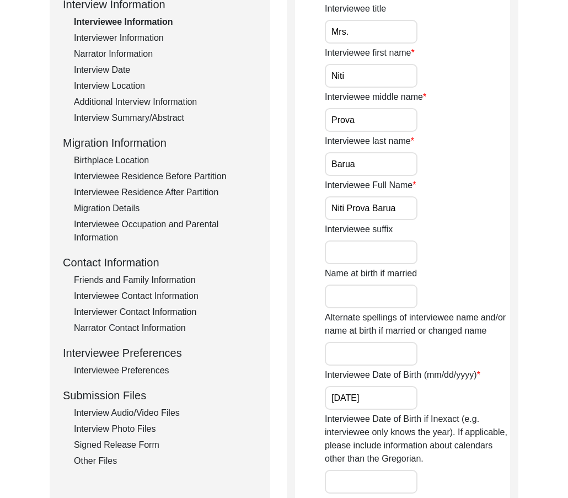
click at [148, 415] on div "Interview Audio/Video Files" at bounding box center [165, 413] width 183 height 13
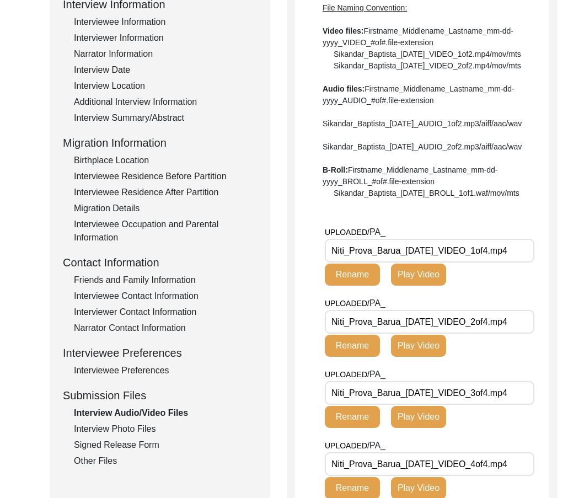
drag, startPoint x: 403, startPoint y: 285, endPoint x: 260, endPoint y: 276, distance: 143.1
click at [260, 276] on div "Submission Form Archivist Interview Information Interviewee Information Intervi…" at bounding box center [284, 319] width 469 height 718
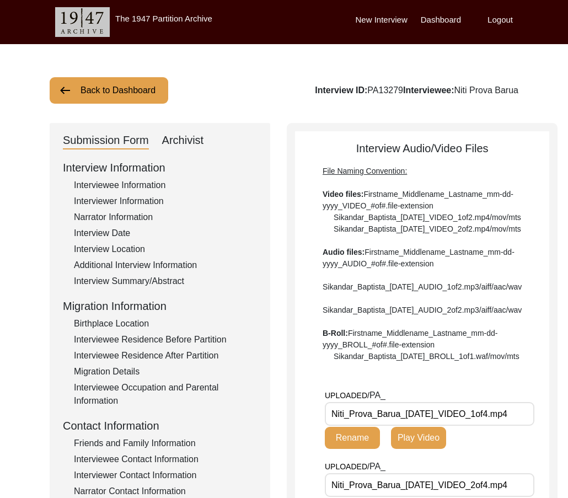
click at [195, 143] on div "Archivist" at bounding box center [183, 141] width 42 height 18
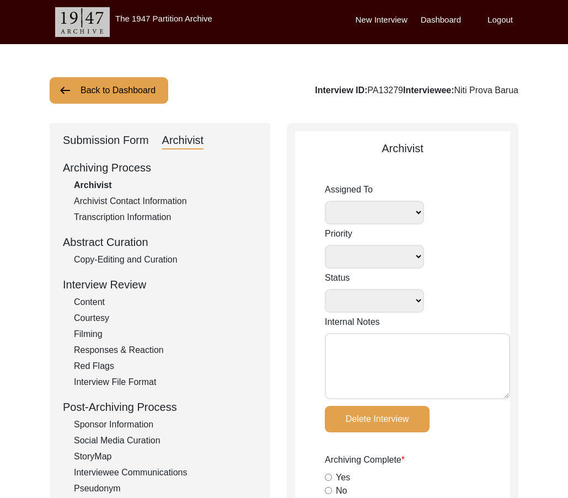
select select
select select "Archiving In Progress"
type textarea "[DATE] Tori: Assigned to Brianna to archive. Due [DATE]"
radio input "true"
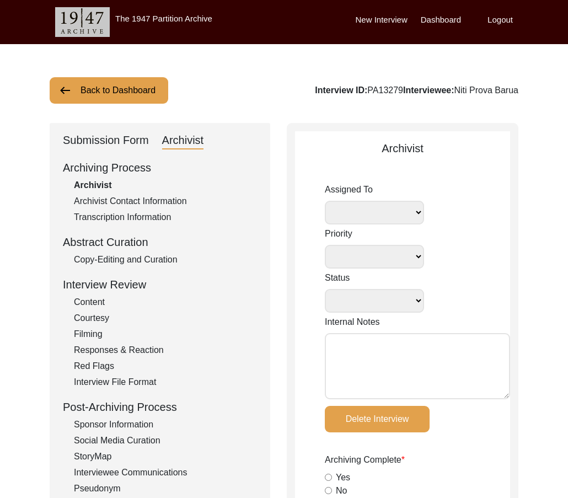
type input "[DATE]"
type textarea "Loremi 78, 6483 Dolorsi: Ametcons. Adip-elit seddo eiusm. Tempori utlab etdolo …"
radio input "true"
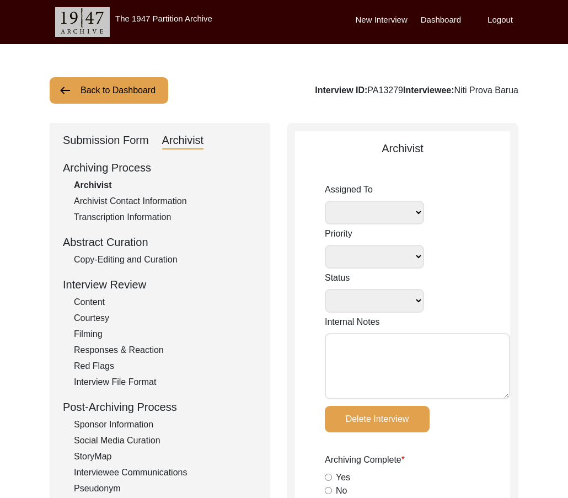
radio input "true"
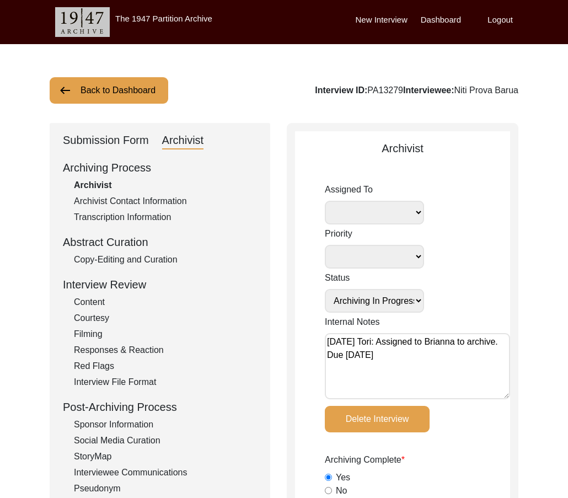
select select
click at [329, 341] on textarea "[DATE] Tori: Assigned to Brianna to archive. Due [DATE]" at bounding box center [417, 366] width 185 height 66
click at [343, 339] on textarea "[DATE] Tori: Assigned to Brianna to archive. Due [DATE]" at bounding box center [417, 366] width 185 height 66
paste textarea "[DATE] Victoria: [PERSON_NAME] finished archiving this, but it needs to be pres…"
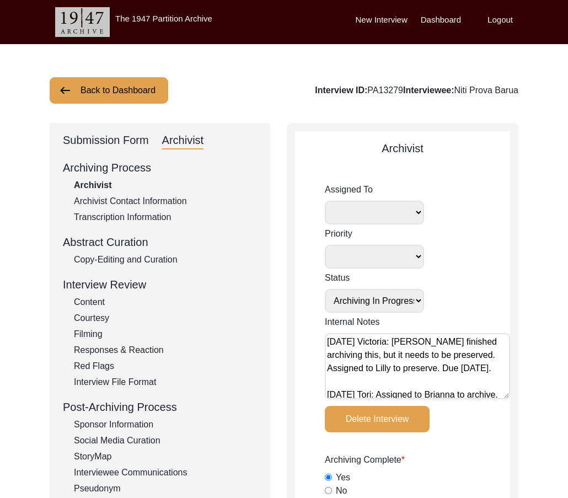
type textarea "[DATE] Victoria: [PERSON_NAME] finished archiving this, but it needs to be pres…"
click at [373, 210] on select "[PERSON_NAME] [PERSON_NAME] archivist [PERSON_NAME] [PERSON_NAME]" at bounding box center [374, 213] width 99 height 24
select select "507"
click at [325, 201] on select "[PERSON_NAME] [PERSON_NAME] archivist [PERSON_NAME] [PERSON_NAME]" at bounding box center [374, 213] width 99 height 24
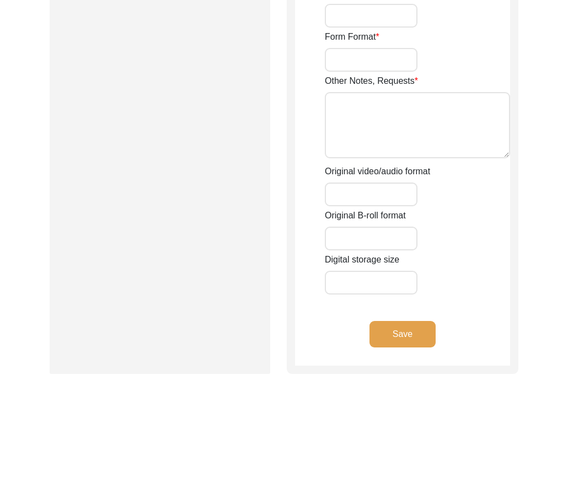
scroll to position [1926, 0]
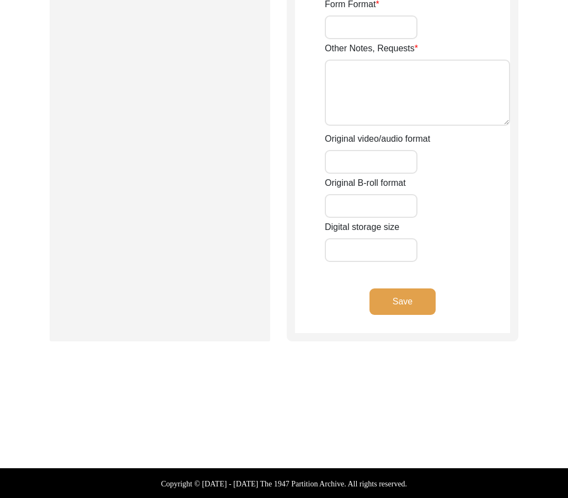
click at [410, 296] on button "Save" at bounding box center [403, 302] width 66 height 26
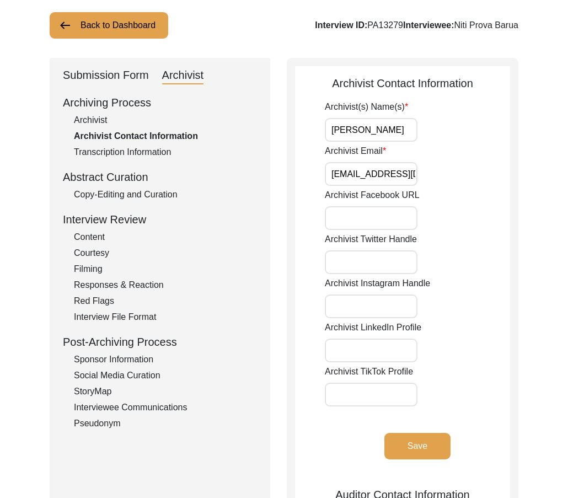
scroll to position [0, 0]
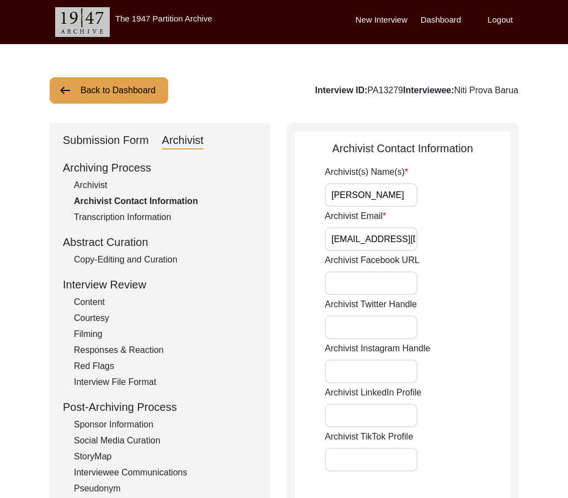
click at [135, 90] on button "Back to Dashboard" at bounding box center [109, 90] width 119 height 26
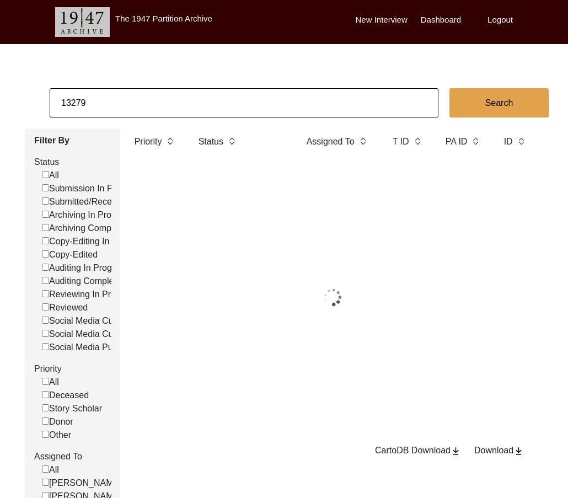
click at [134, 100] on input "13279" at bounding box center [244, 102] width 389 height 29
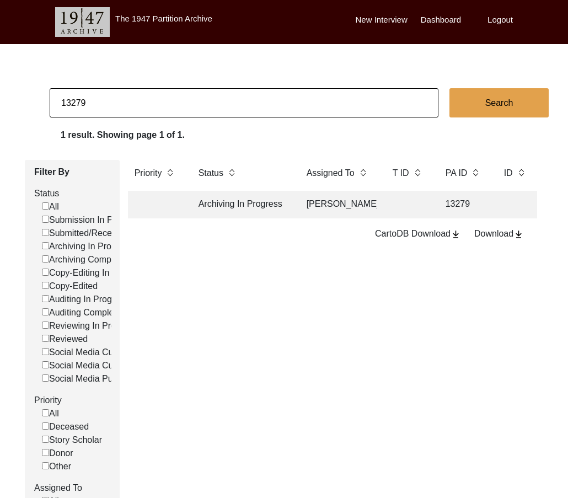
click at [134, 100] on input "13279" at bounding box center [244, 102] width 389 height 29
paste input "331"
type input "13331"
checkbox input "false"
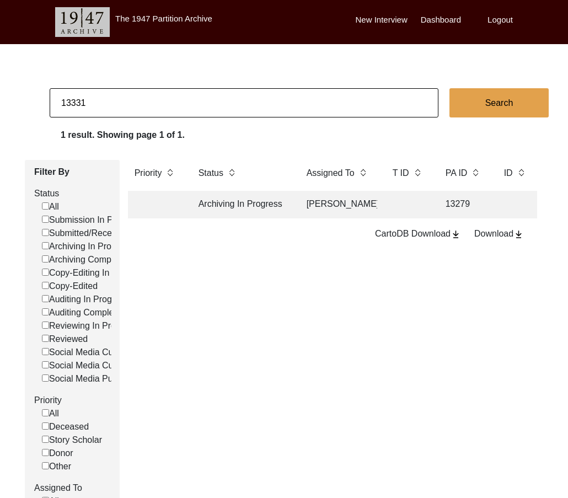
checkbox input "false"
click at [205, 204] on td "Archiving In Progress" at bounding box center [241, 205] width 99 height 28
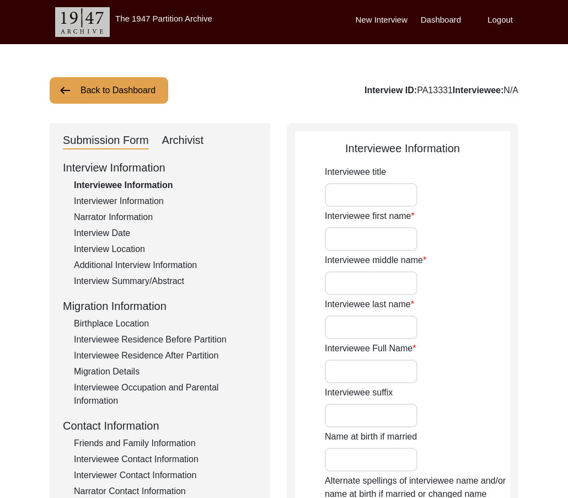
type input "Mrs."
type input "Geeta"
type input "Rani"
type input "Mitra"
type input "[PERSON_NAME]"
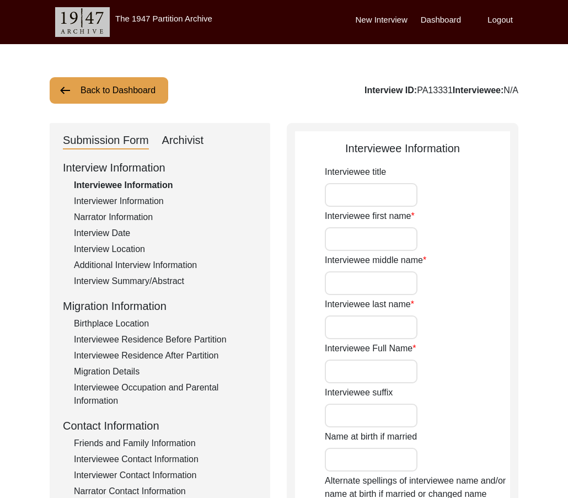
type input "[DATE]"
type input "89"
type input "[DEMOGRAPHIC_DATA]"
type input "Bengali"
type input "[DEMOGRAPHIC_DATA]"
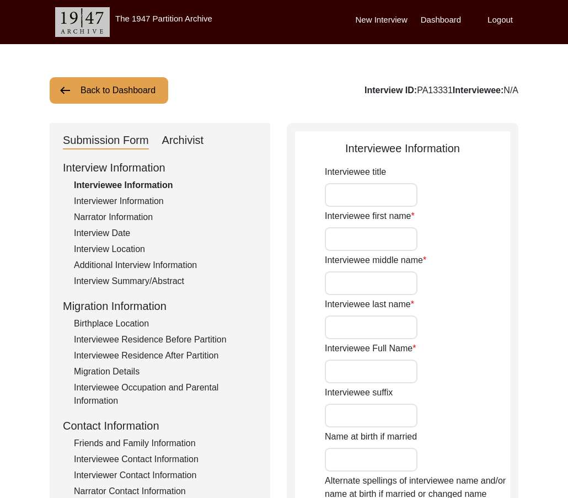
type input "Bengali"
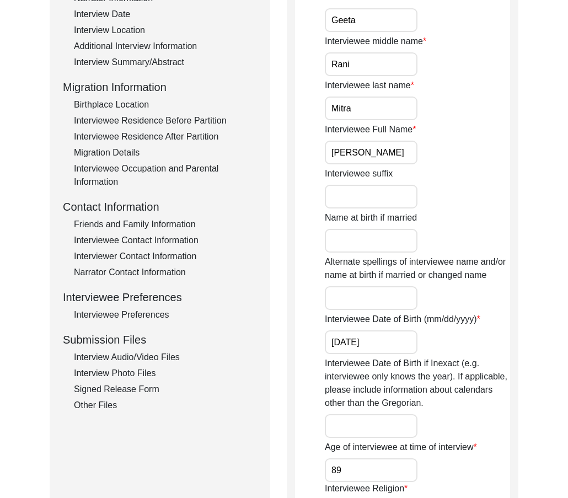
scroll to position [264, 0]
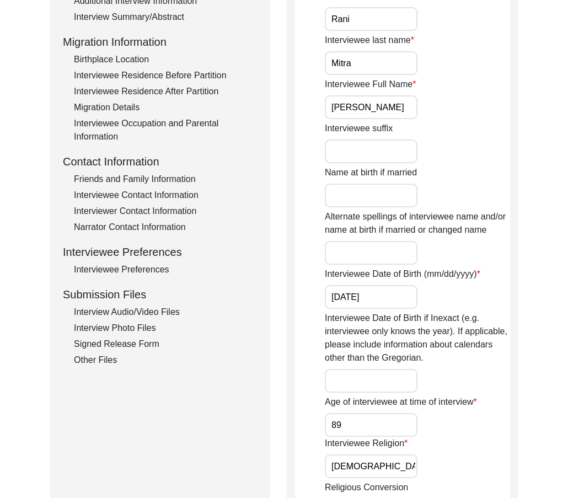
click at [156, 316] on div "Interview Audio/Video Files" at bounding box center [165, 312] width 183 height 13
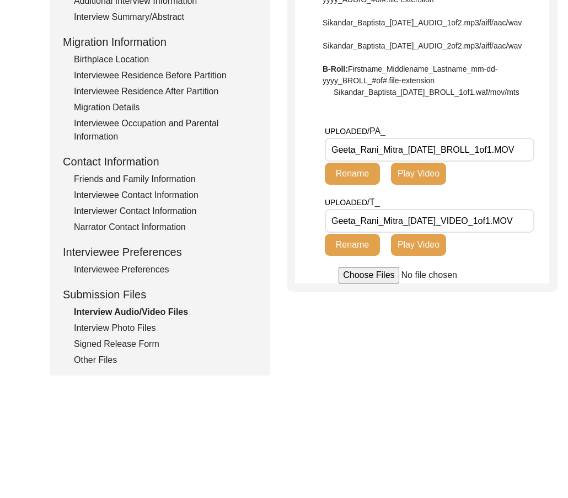
drag, startPoint x: 403, startPoint y: 183, endPoint x: 309, endPoint y: 185, distance: 94.4
click at [309, 185] on app-file-uploader "UPLOADED/ PA_ Geeta_Rani_Mitra_[DATE]_BROLL_1of1.MOV Rename Play Video UPLOADED…" at bounding box center [422, 204] width 254 height 159
